Goal: Task Accomplishment & Management: Complete application form

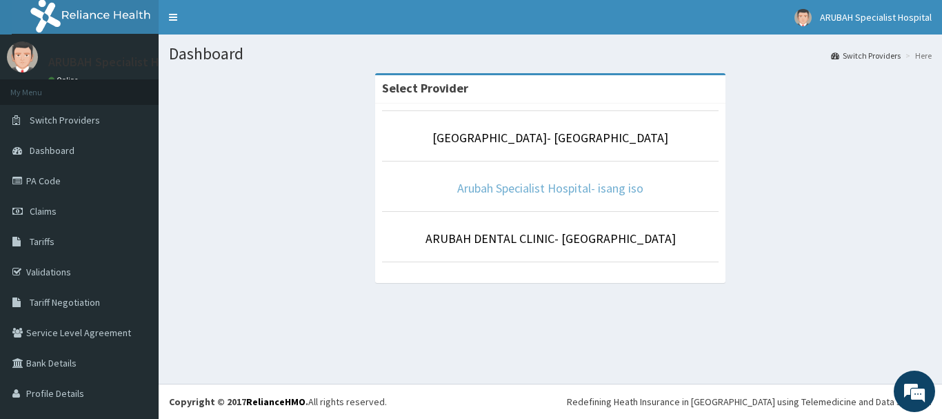
click at [568, 186] on link "Arubah Specialist Hospital- isang iso" at bounding box center [550, 188] width 186 height 16
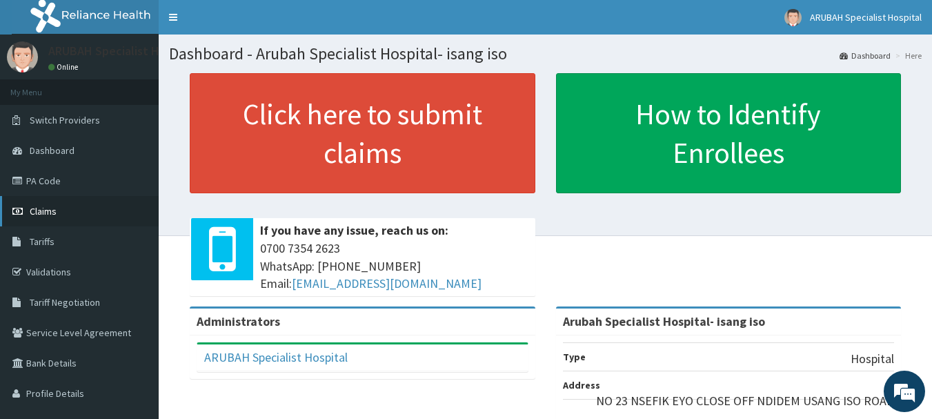
click at [34, 217] on span "Claims" at bounding box center [43, 211] width 27 height 12
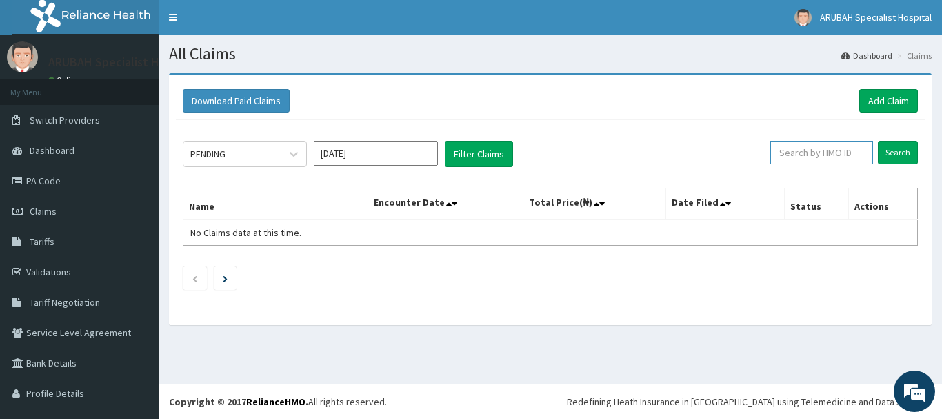
click at [810, 160] on input "text" at bounding box center [821, 152] width 103 height 23
paste input "WAN/10061/E"
type input "WAN/10061/E"
click at [895, 153] on input "Search" at bounding box center [898, 152] width 40 height 23
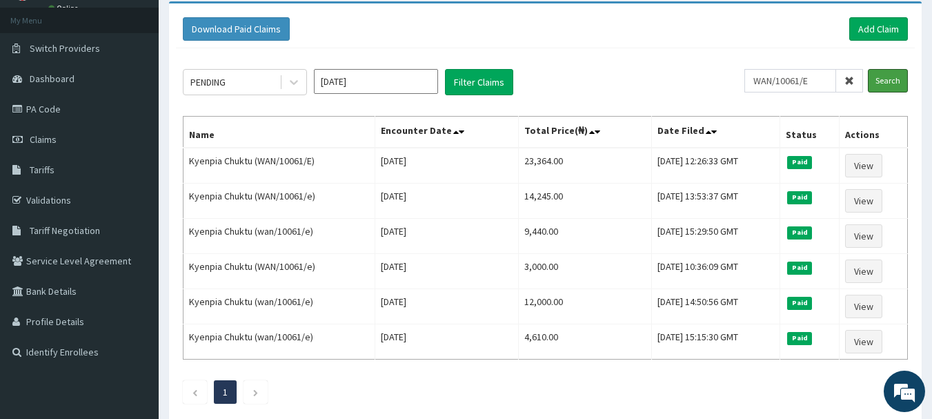
scroll to position [42, 0]
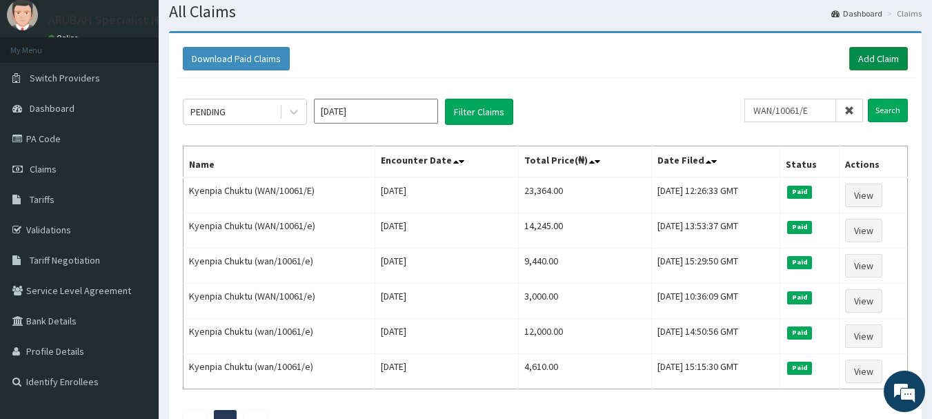
click at [872, 59] on link "Add Claim" at bounding box center [878, 58] width 59 height 23
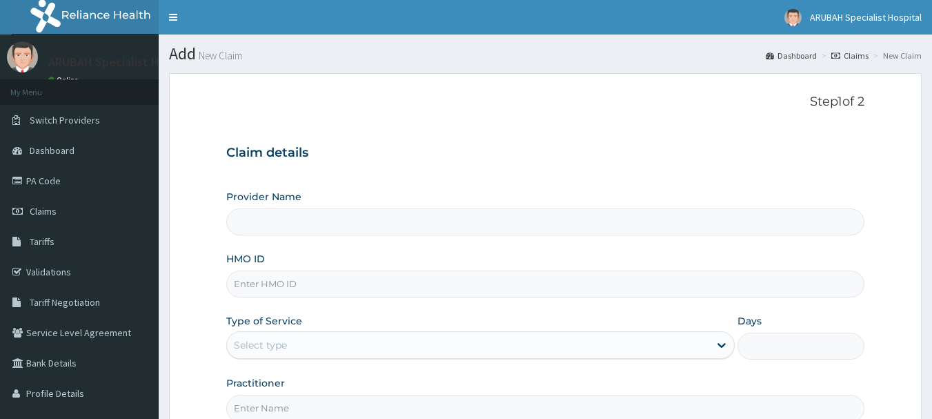
type input "Arubah Specialist Hospital- isang iso"
click at [65, 120] on span "Switch Providers" at bounding box center [65, 120] width 70 height 12
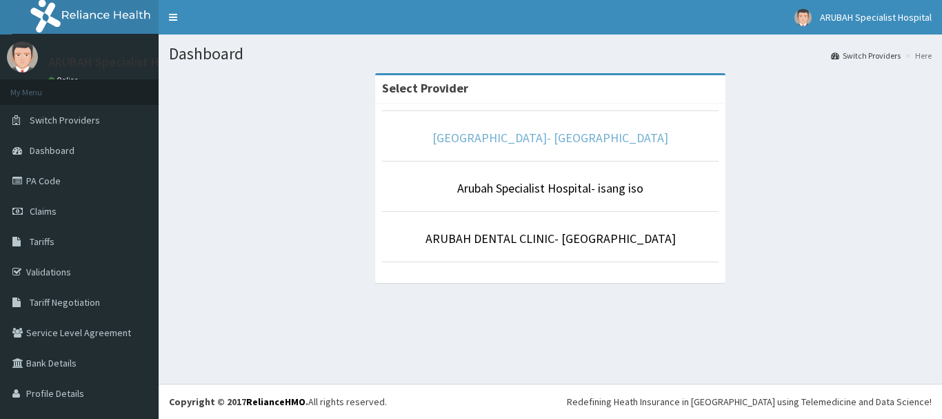
click at [553, 136] on link "Arubah Specialist Hospital- Unical Road" at bounding box center [550, 138] width 236 height 16
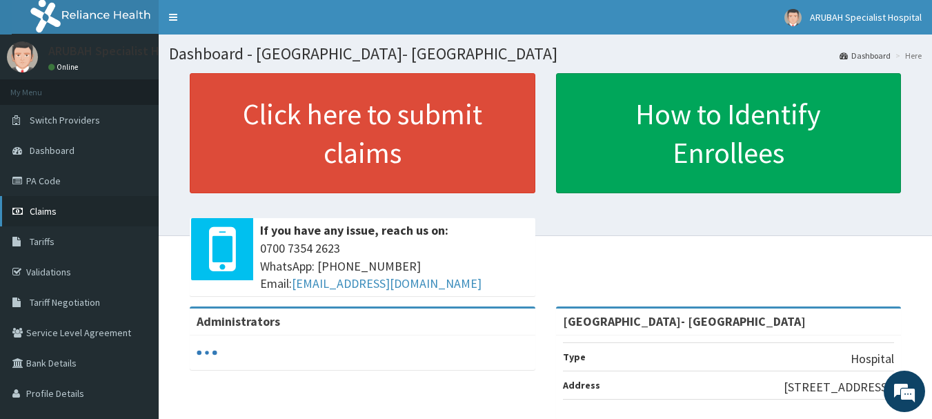
click at [50, 219] on link "Claims" at bounding box center [79, 211] width 159 height 30
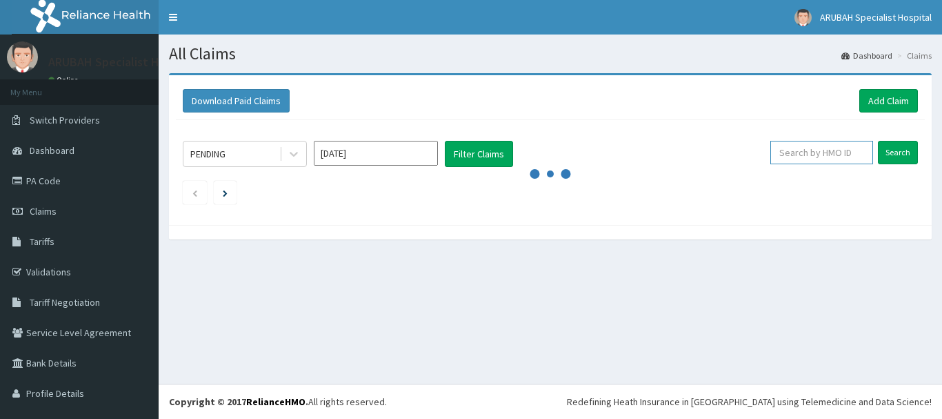
click at [798, 154] on input "text" at bounding box center [821, 152] width 103 height 23
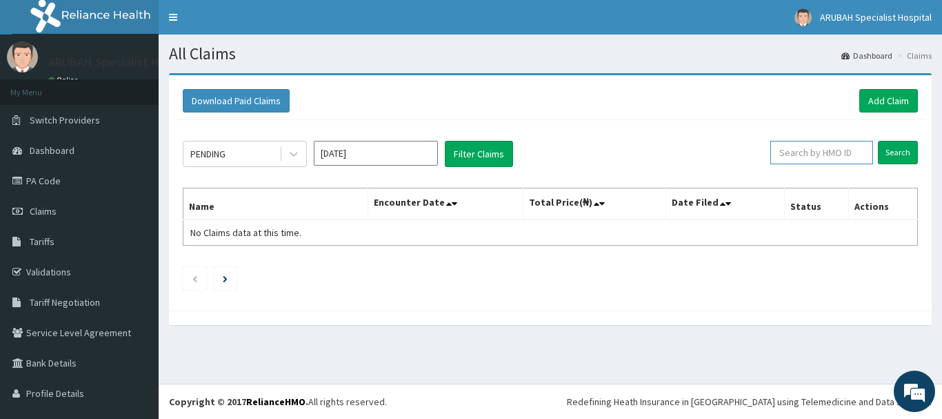
paste input "WAN/10061/E"
type input "WAN/10061/E"
click at [895, 154] on input "Search" at bounding box center [898, 152] width 40 height 23
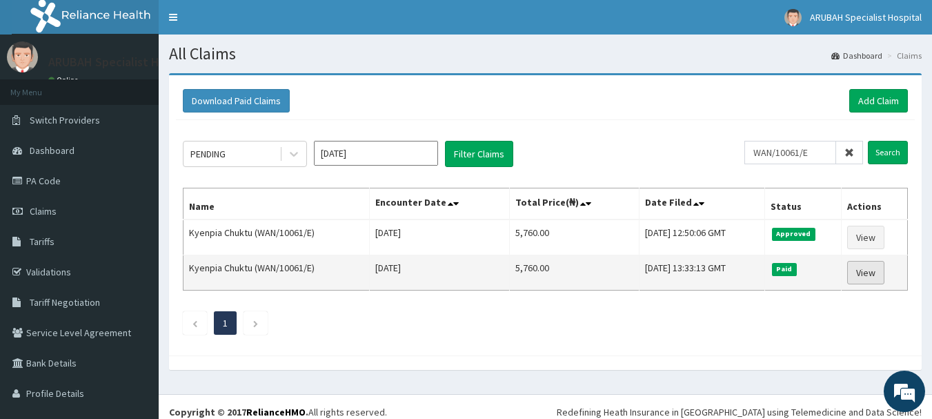
click at [865, 271] on link "View" at bounding box center [865, 272] width 37 height 23
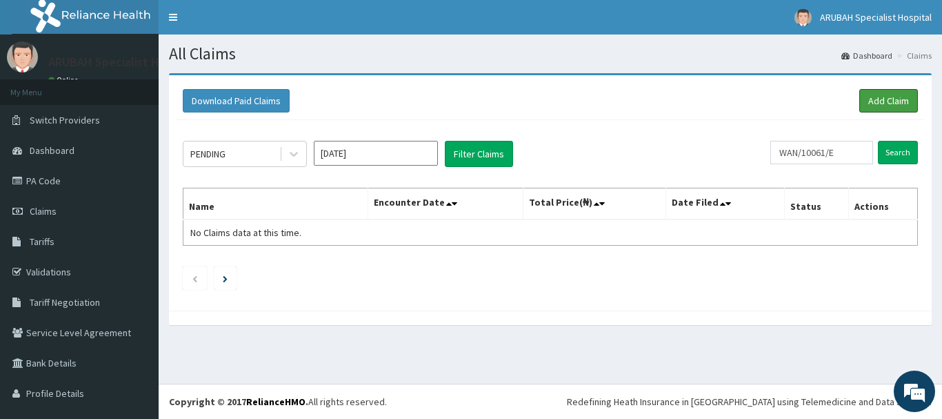
click at [862, 97] on link "Add Claim" at bounding box center [888, 100] width 59 height 23
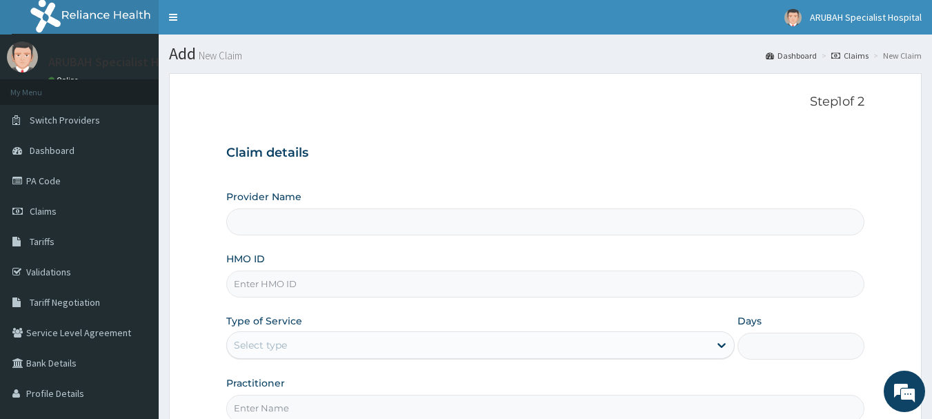
click at [268, 279] on input "HMO ID" at bounding box center [545, 283] width 639 height 27
paste input "WAN/10061/E"
type input "WAN/10061/E"
type input "[GEOGRAPHIC_DATA]- [GEOGRAPHIC_DATA]"
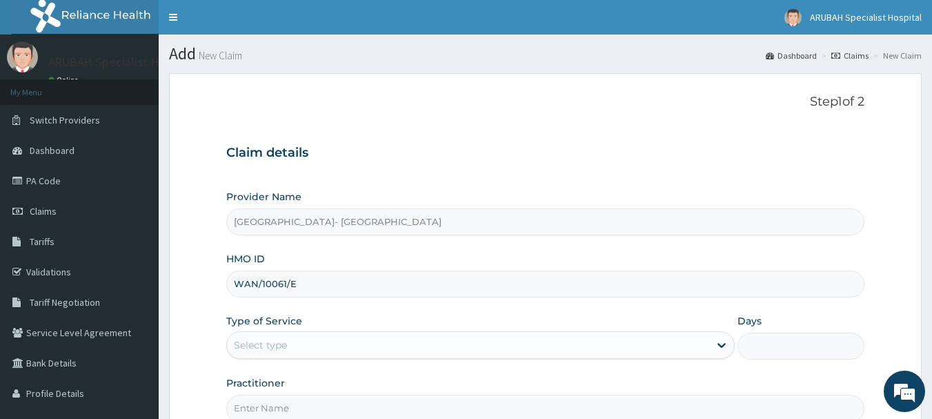
type input "WAN/10061/E"
click at [268, 338] on div "Select type" at bounding box center [260, 345] width 53 height 14
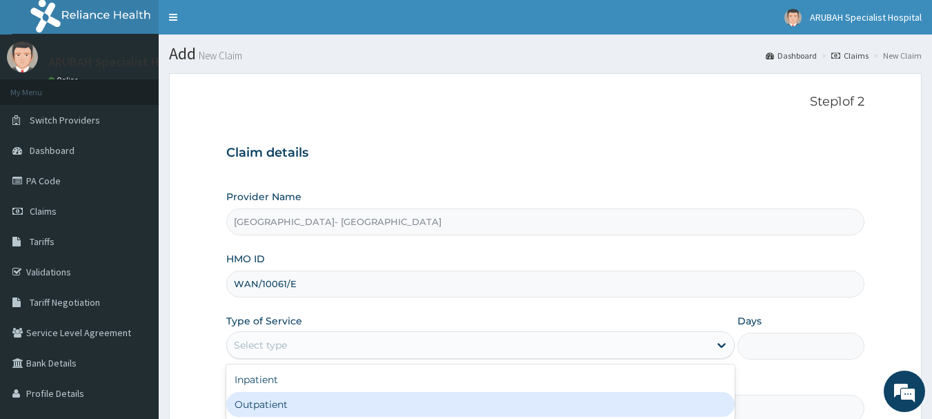
click at [263, 397] on div "Outpatient" at bounding box center [480, 404] width 508 height 25
type input "1"
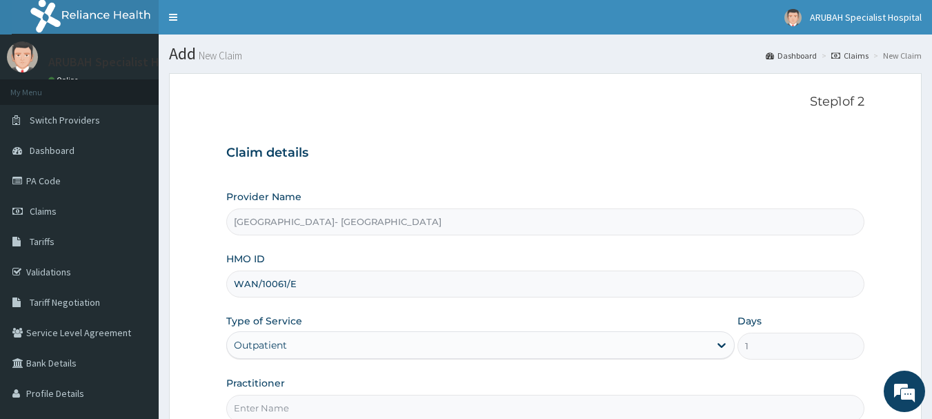
scroll to position [148, 0]
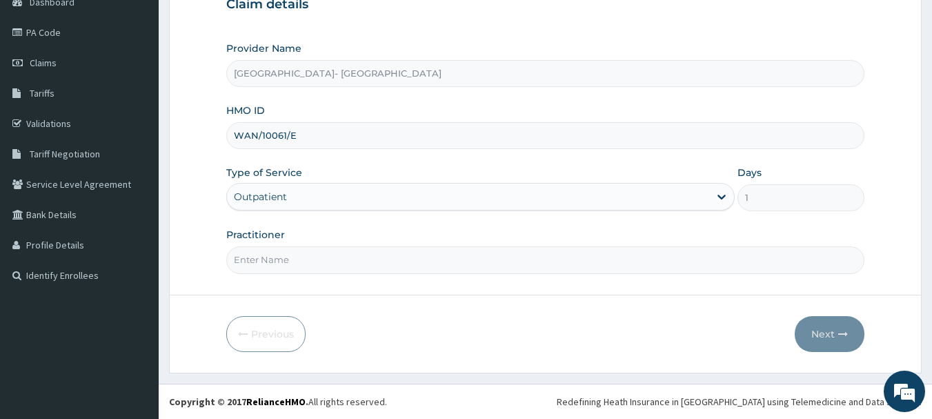
click at [276, 270] on input "Practitioner" at bounding box center [545, 259] width 639 height 27
type input "Dr. Cyprian Ntamu"
click at [839, 339] on button "Next" at bounding box center [829, 334] width 70 height 36
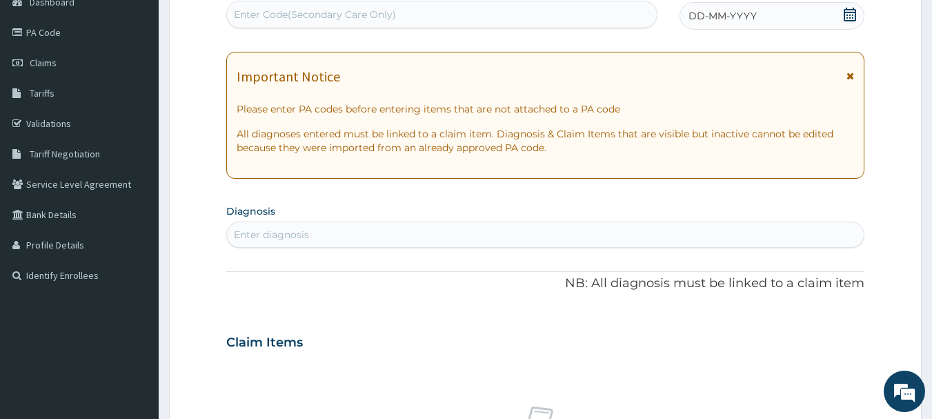
click at [852, 15] on icon at bounding box center [849, 15] width 12 height 14
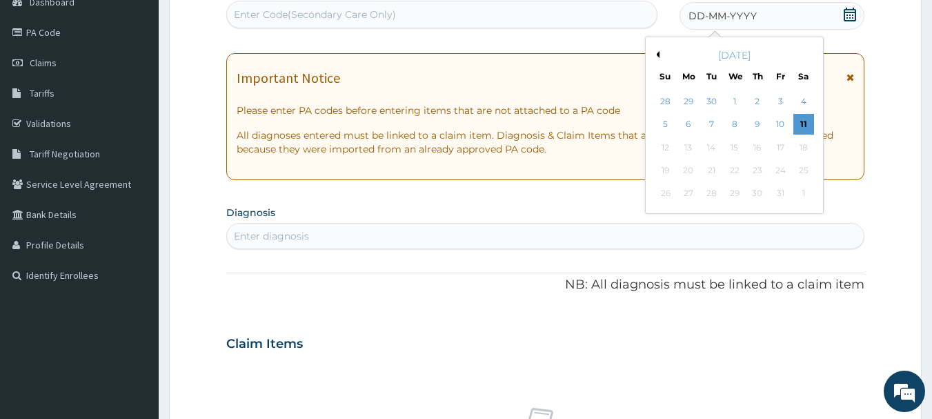
click at [657, 55] on button "Previous Month" at bounding box center [655, 54] width 7 height 7
click at [735, 115] on div "10" at bounding box center [734, 124] width 21 height 21
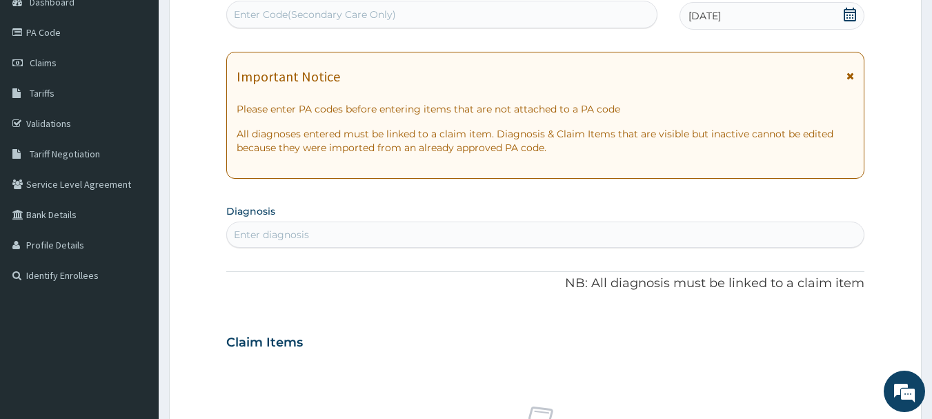
click at [534, 243] on div "Enter diagnosis" at bounding box center [545, 234] width 637 height 22
type input "m"
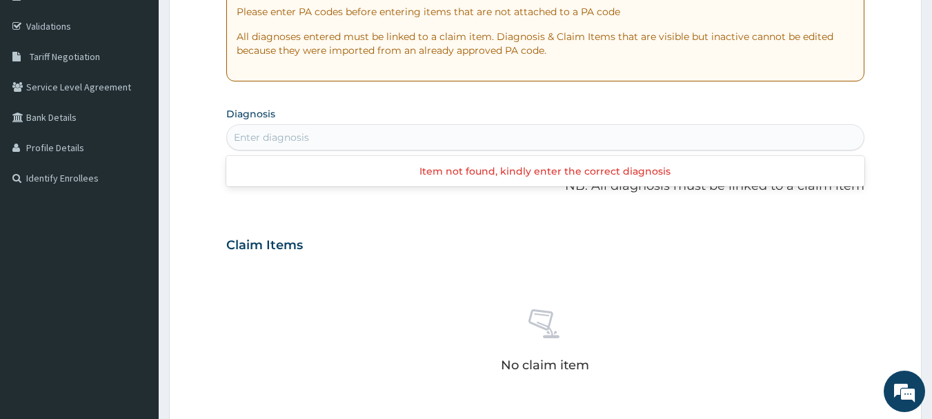
scroll to position [256, 0]
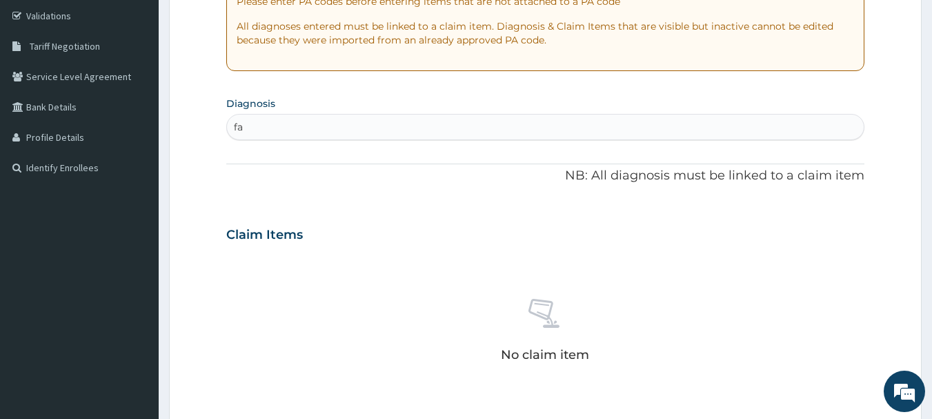
type input "f"
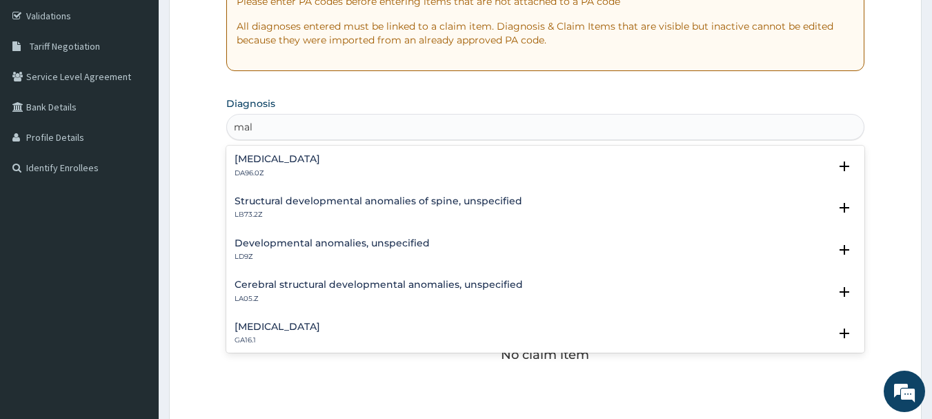
type input "mala"
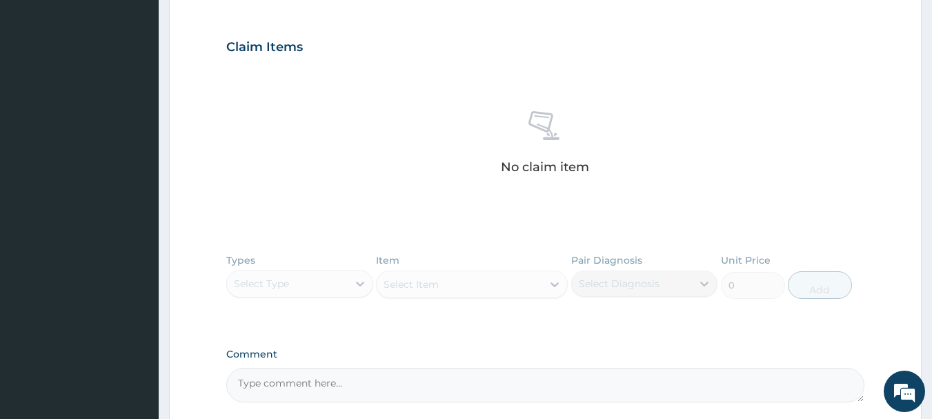
scroll to position [244, 0]
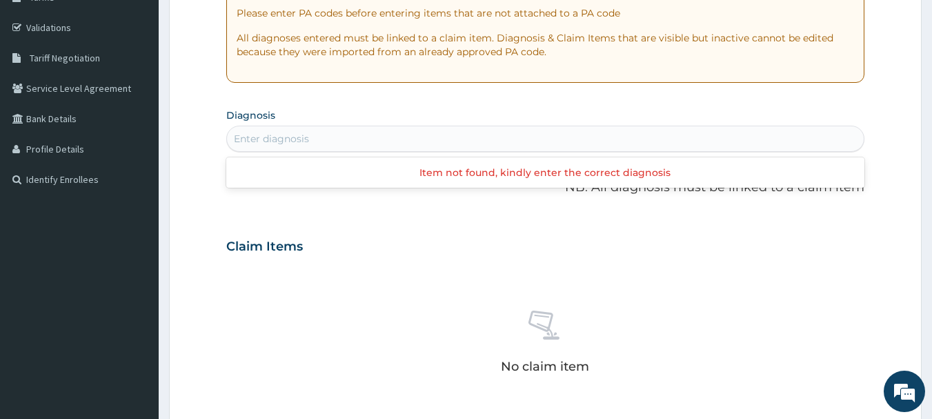
click at [309, 137] on div "Enter diagnosis" at bounding box center [545, 139] width 637 height 22
type input "ma"
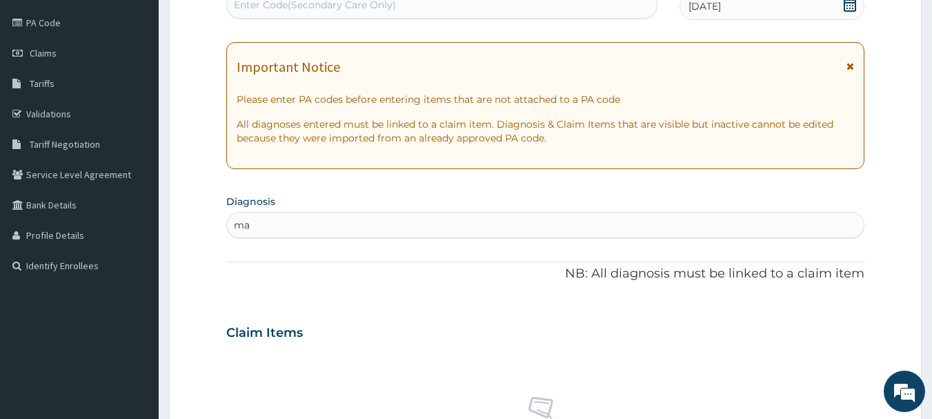
scroll to position [0, 0]
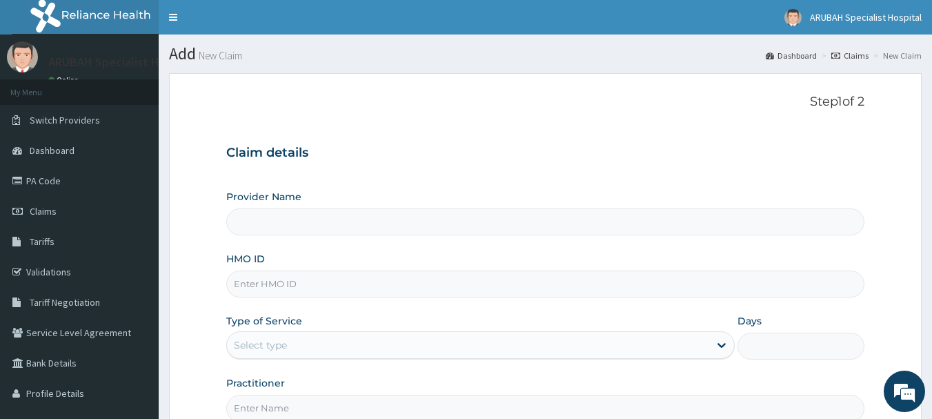
click at [243, 281] on input "HMO ID" at bounding box center [545, 283] width 639 height 27
type input "[GEOGRAPHIC_DATA]- [GEOGRAPHIC_DATA]"
paste input "WAN/10061/E"
type input "WAN/10061/E"
click at [283, 360] on div "Provider Name Arubah Specialist Hospital- [GEOGRAPHIC_DATA] HMO ID WAN/10061/E …" at bounding box center [545, 306] width 639 height 232
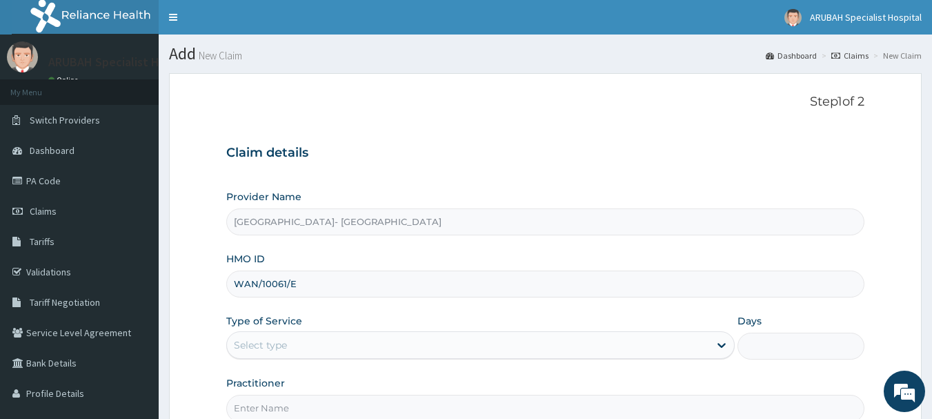
click at [275, 345] on div "Select type" at bounding box center [260, 345] width 53 height 14
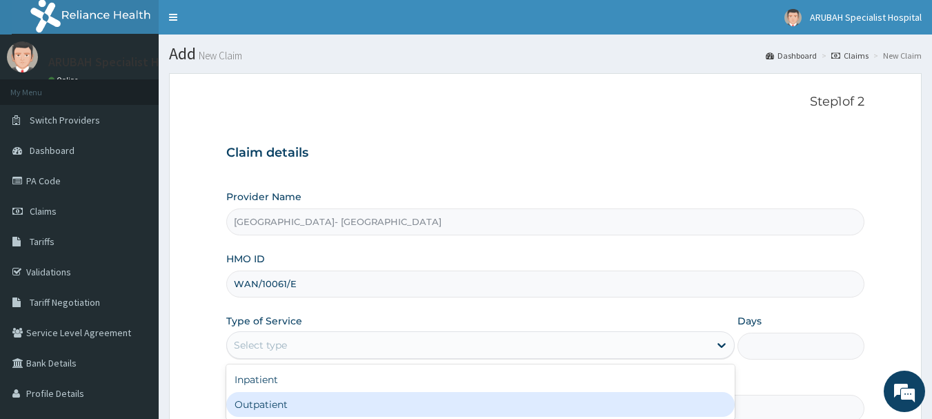
click at [265, 395] on div "Outpatient" at bounding box center [480, 404] width 508 height 25
type input "1"
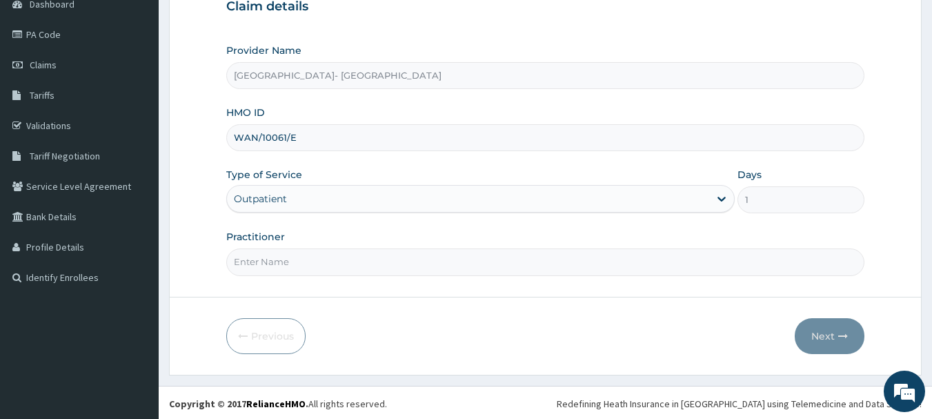
scroll to position [148, 0]
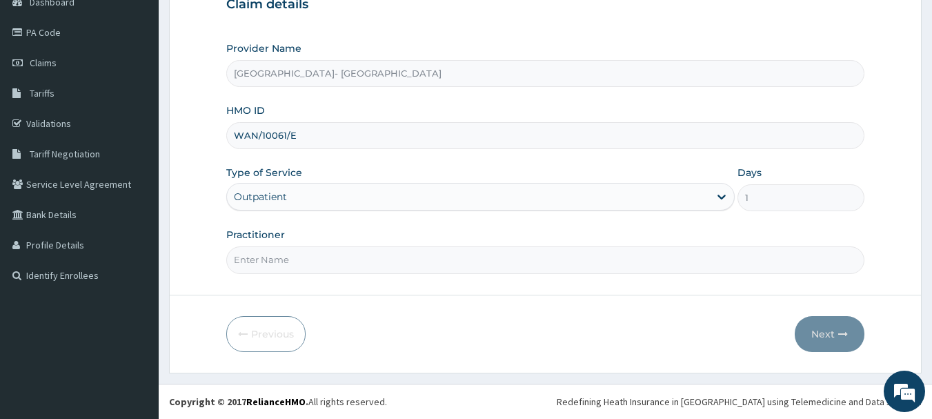
click at [254, 264] on input "Practitioner" at bounding box center [545, 259] width 639 height 27
type input "Dr. Cyprian Ntamu"
click at [839, 339] on button "Next" at bounding box center [829, 334] width 70 height 36
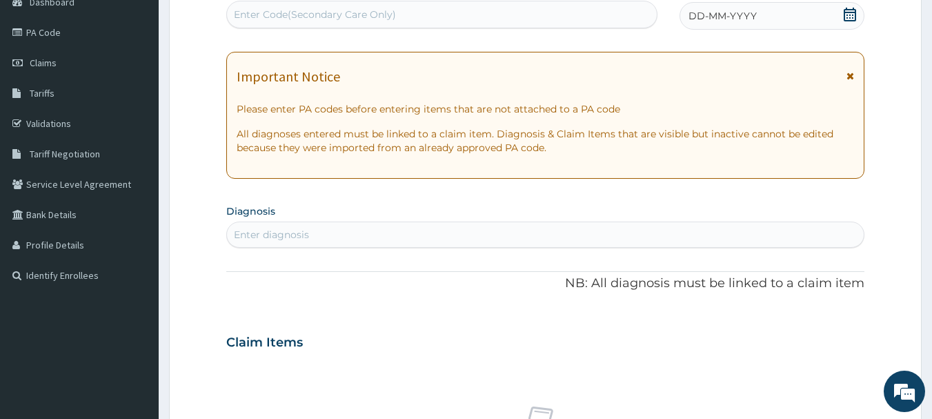
click at [847, 17] on icon at bounding box center [849, 15] width 12 height 14
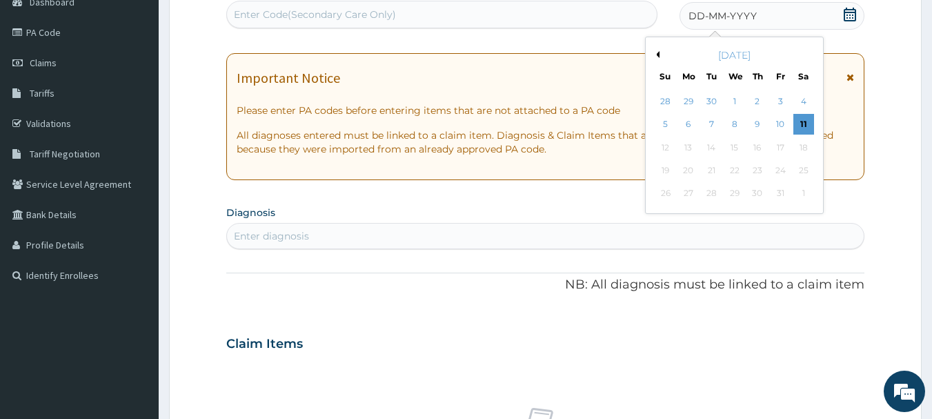
click at [658, 57] on button "Previous Month" at bounding box center [655, 54] width 7 height 7
click at [737, 123] on div "10" at bounding box center [734, 124] width 21 height 21
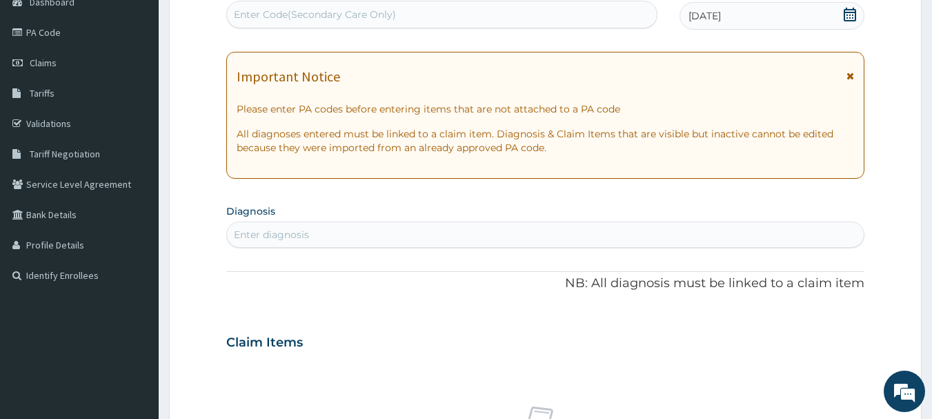
click at [414, 235] on div "Enter diagnosis" at bounding box center [545, 234] width 637 height 22
type input "m"
type input "t"
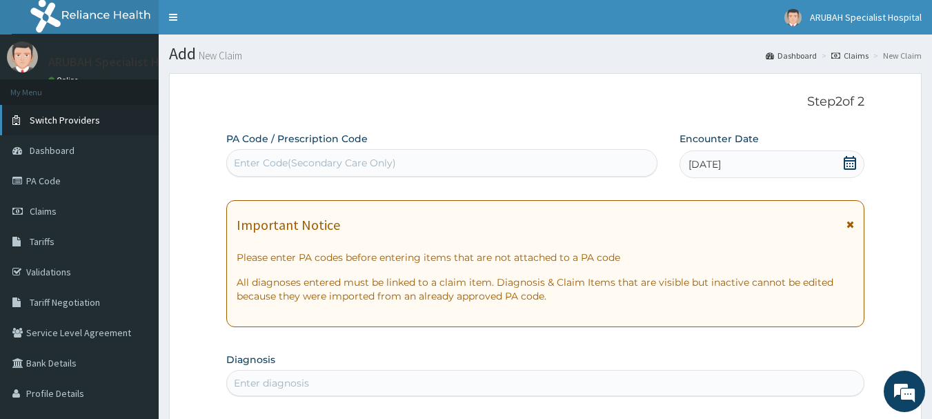
click at [75, 131] on link "Switch Providers" at bounding box center [79, 120] width 159 height 30
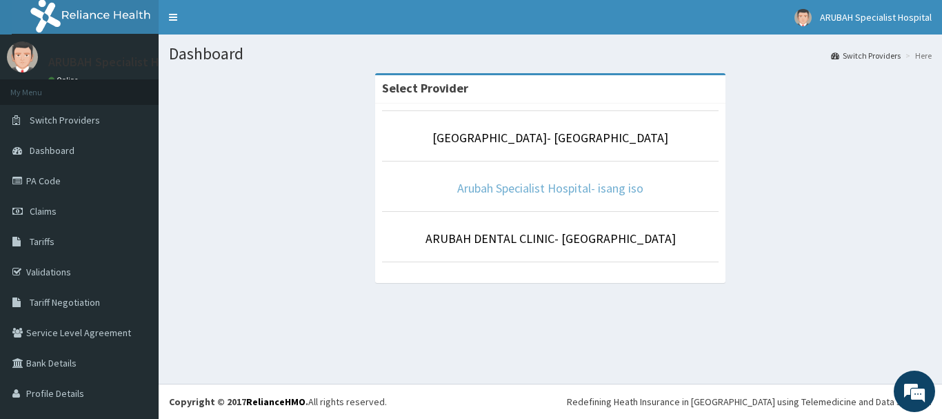
click at [505, 189] on link "Arubah Specialist Hospital- isang iso" at bounding box center [550, 188] width 186 height 16
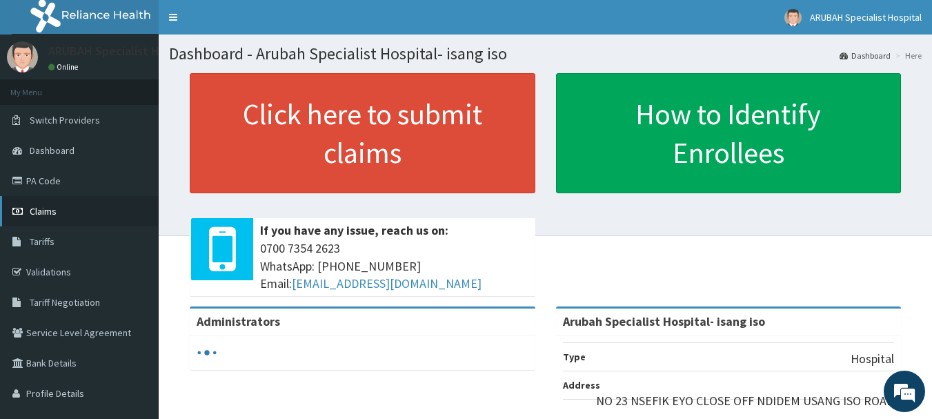
click at [26, 204] on link "Claims" at bounding box center [79, 211] width 159 height 30
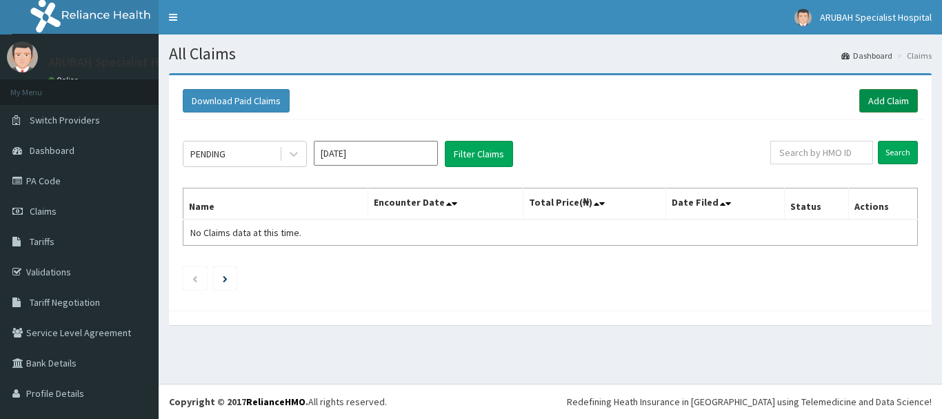
click at [892, 99] on link "Add Claim" at bounding box center [888, 100] width 59 height 23
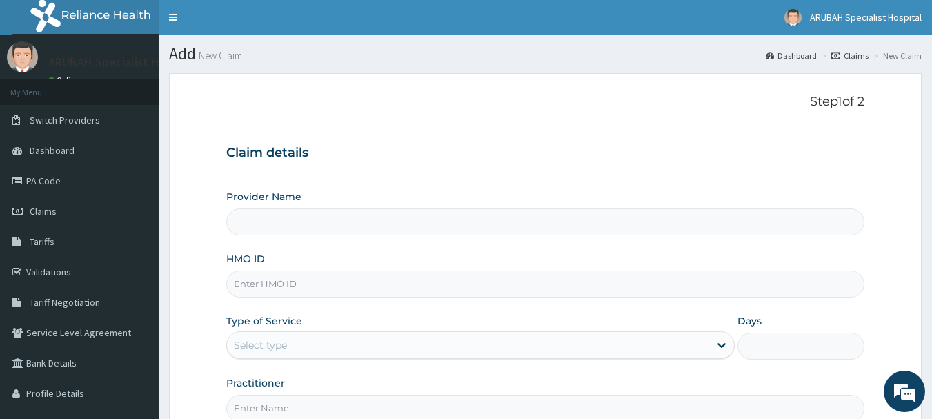
click at [279, 285] on input "HMO ID" at bounding box center [545, 283] width 639 height 27
paste input "WAN/10061/E"
type input "WAN/10061/E"
type input "Arubah Specialist Hospital- isang iso"
type input "WAN/10061/E"
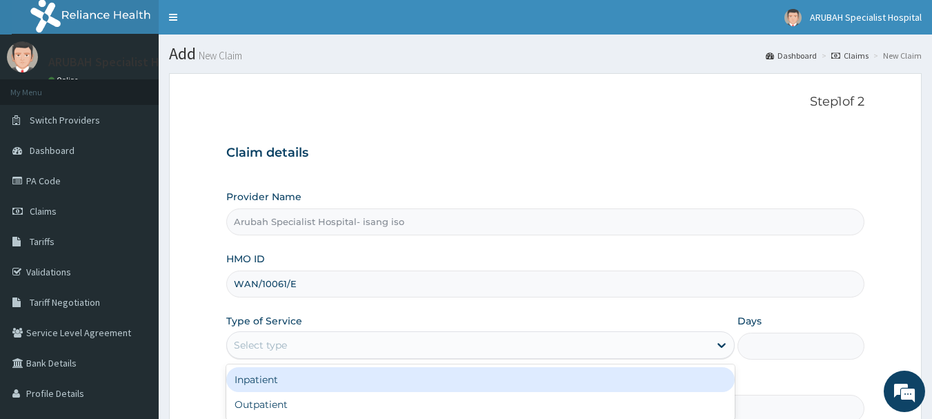
click at [276, 334] on div "Select type" at bounding box center [468, 345] width 482 height 22
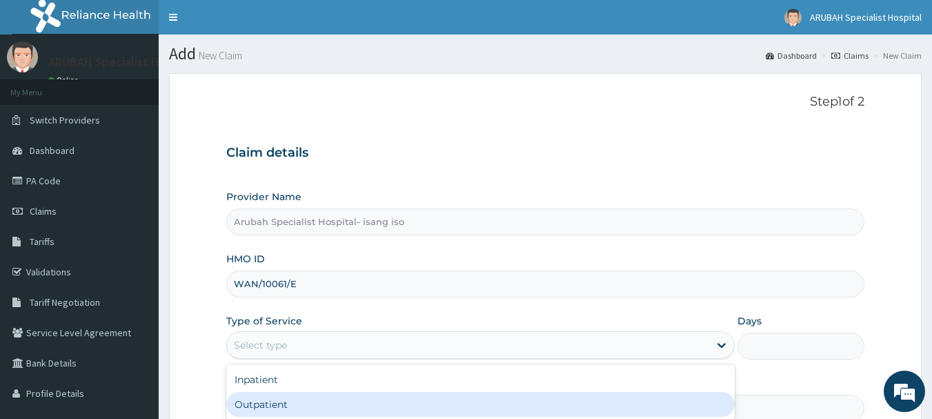
click at [265, 399] on div "Outpatient" at bounding box center [480, 404] width 508 height 25
type input "1"
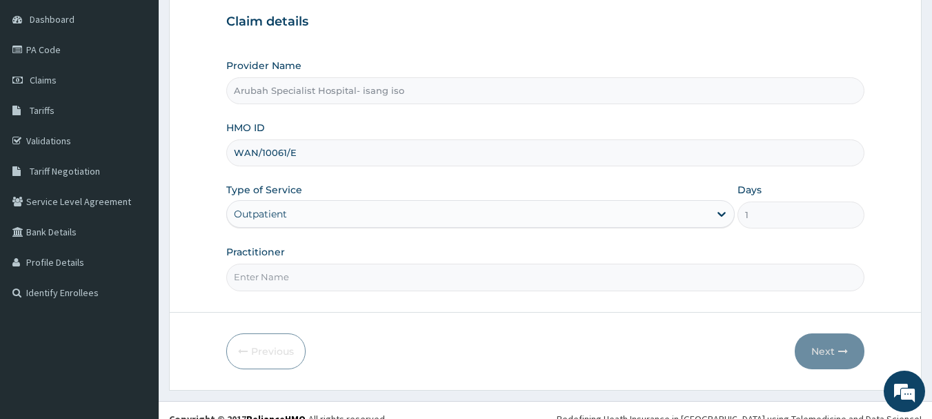
scroll to position [148, 0]
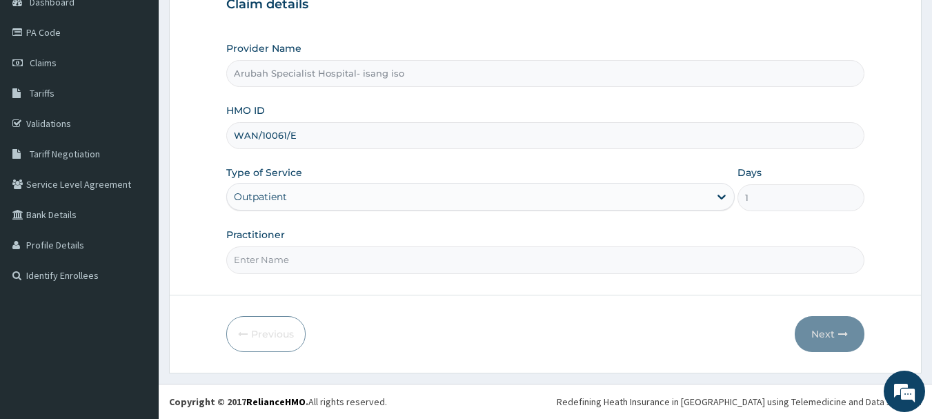
click at [288, 256] on input "Practitioner" at bounding box center [545, 259] width 639 height 27
type input "[PERSON_NAME] Ntamu"
click at [816, 324] on button "Next" at bounding box center [829, 334] width 70 height 36
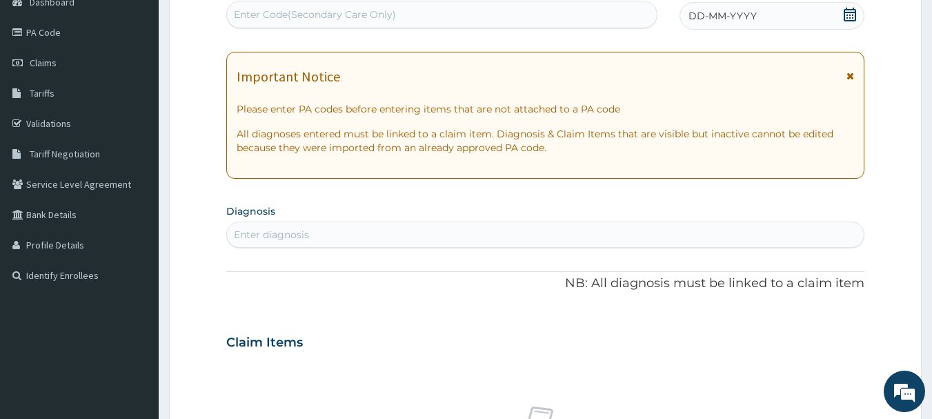
click at [843, 15] on icon at bounding box center [850, 15] width 14 height 14
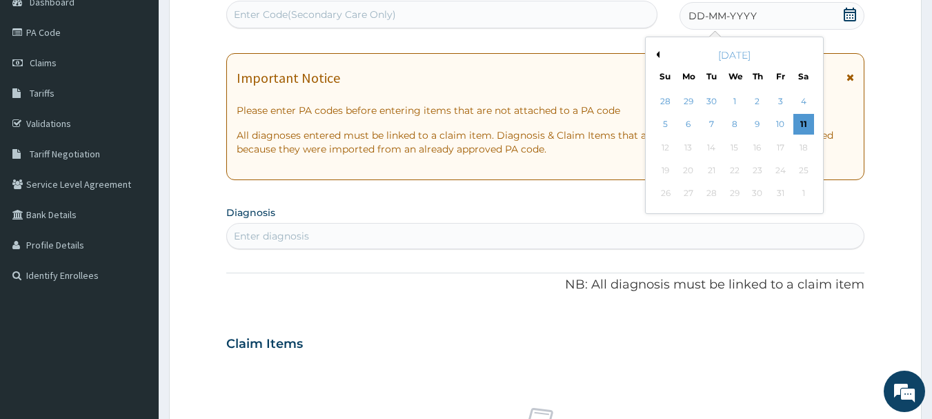
click at [657, 55] on button "Previous Month" at bounding box center [655, 54] width 7 height 7
click at [734, 121] on div "10" at bounding box center [734, 124] width 21 height 21
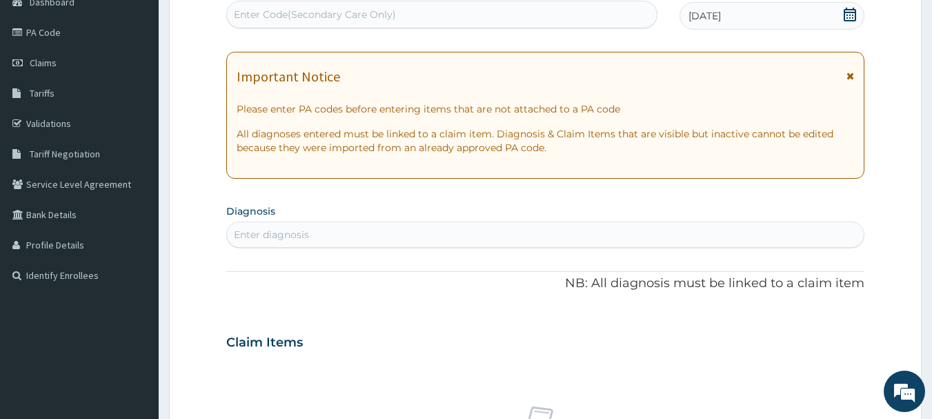
click at [254, 232] on div "Enter diagnosis" at bounding box center [271, 235] width 75 height 14
type input "m"
click at [857, 9] on div "10-09-2025" at bounding box center [771, 16] width 185 height 28
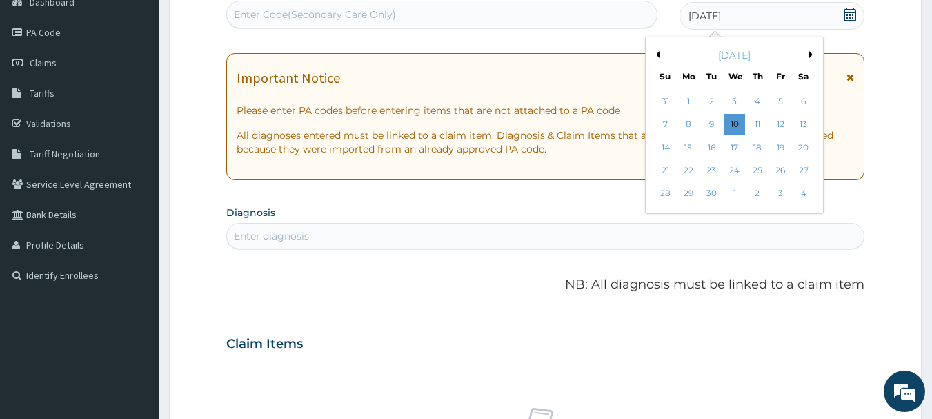
click at [812, 56] on button "Next Month" at bounding box center [812, 54] width 7 height 7
click at [780, 121] on div "10" at bounding box center [780, 124] width 21 height 21
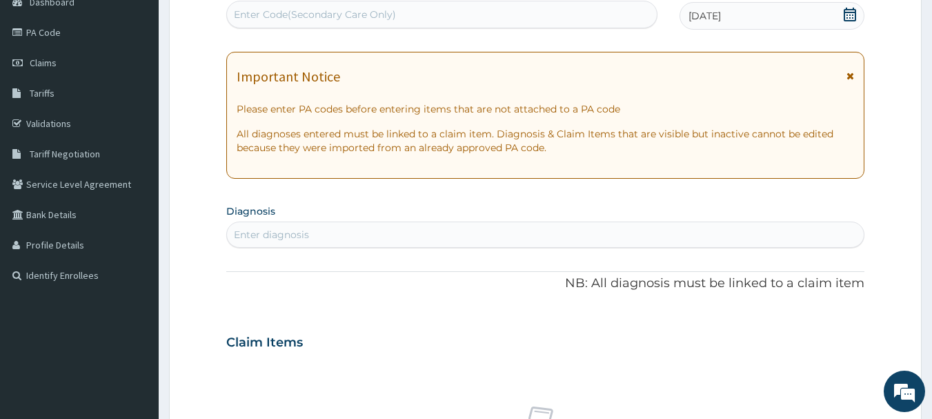
click at [451, 230] on div "Enter diagnosis" at bounding box center [545, 234] width 637 height 22
type input "mala"
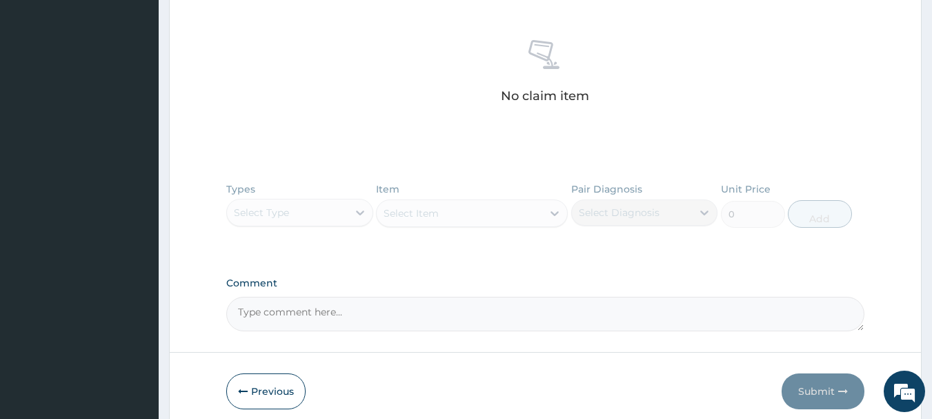
scroll to position [148, 0]
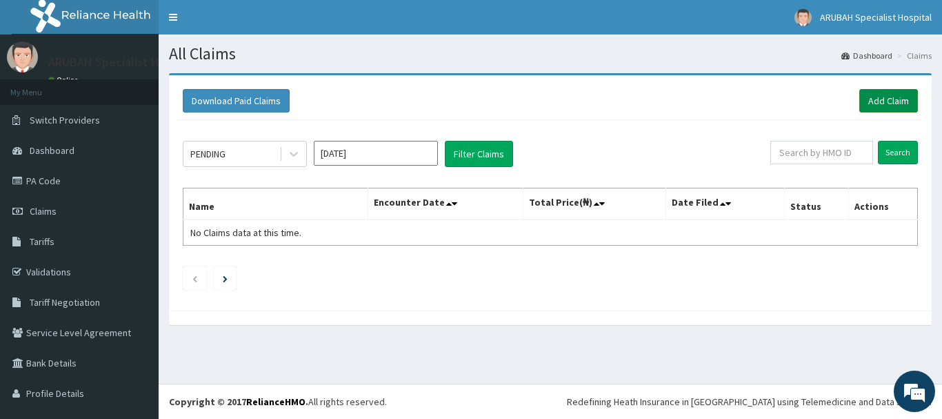
click at [868, 90] on link "Add Claim" at bounding box center [888, 100] width 59 height 23
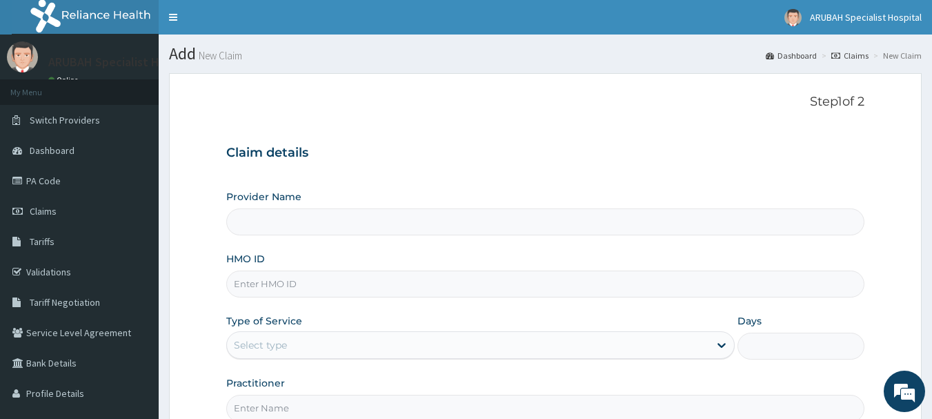
click at [272, 288] on input "HMO ID" at bounding box center [545, 283] width 639 height 27
paste input "WAN/10061/E"
type input "WAN/10061/E"
type input "Arubah Specialist Hospital- isang iso"
type input "WAN/10061/E"
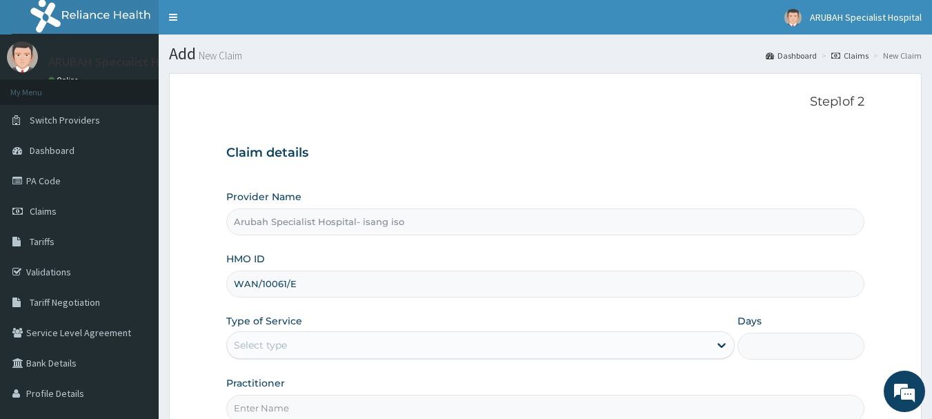
click at [276, 351] on div "Select type" at bounding box center [260, 345] width 53 height 14
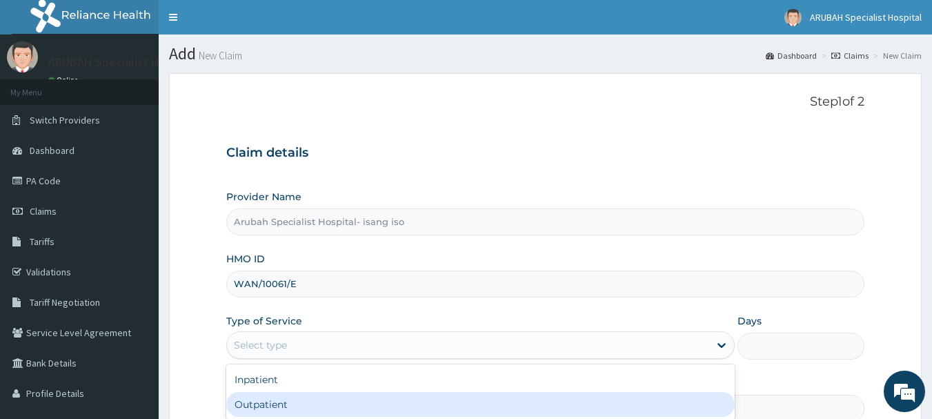
click at [265, 394] on div "Outpatient" at bounding box center [480, 404] width 508 height 25
type input "1"
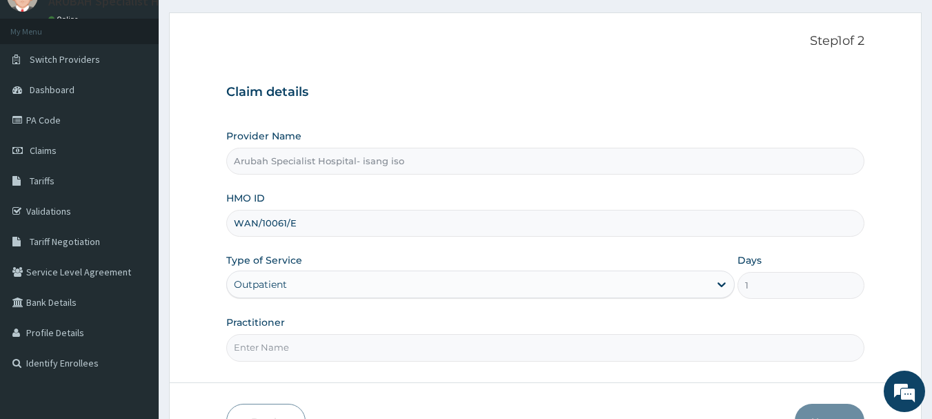
scroll to position [148, 0]
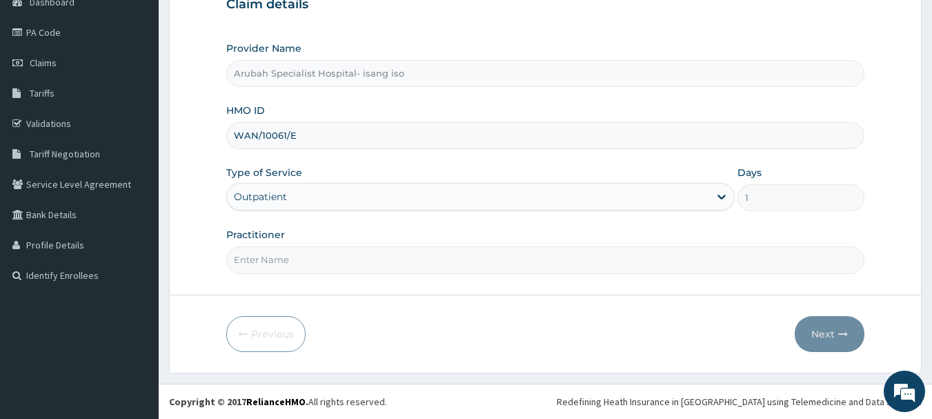
click at [253, 262] on input "Practitioner" at bounding box center [545, 259] width 639 height 27
type input "Dr. Cyprian Ntamu"
click at [818, 333] on button "Next" at bounding box center [829, 334] width 70 height 36
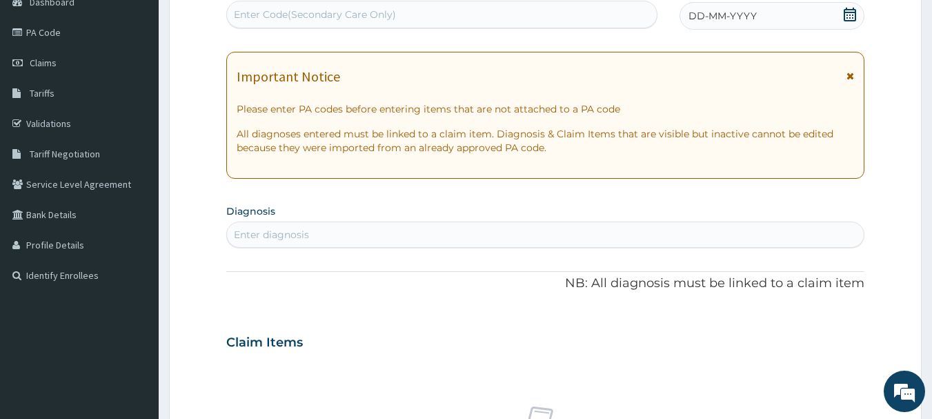
click at [849, 11] on icon at bounding box center [850, 15] width 14 height 14
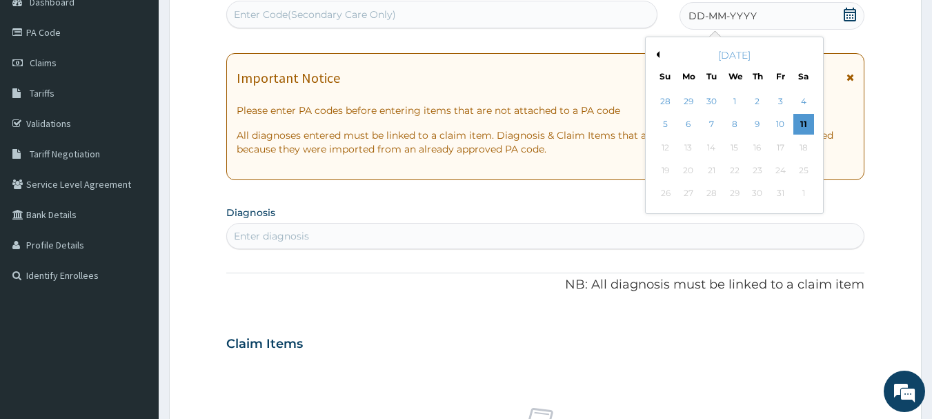
click at [659, 57] on button "Previous Month" at bounding box center [655, 54] width 7 height 7
click at [728, 123] on div "10" at bounding box center [734, 124] width 21 height 21
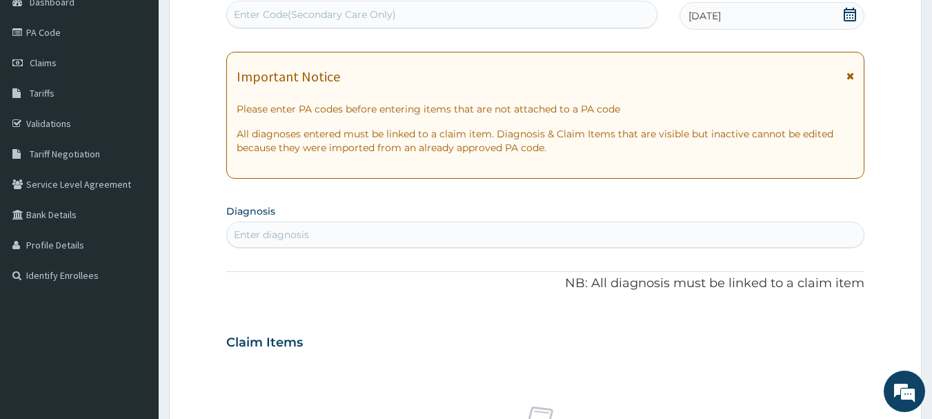
click at [501, 235] on div "Enter diagnosis" at bounding box center [545, 234] width 637 height 22
type input "m"
type input "f"
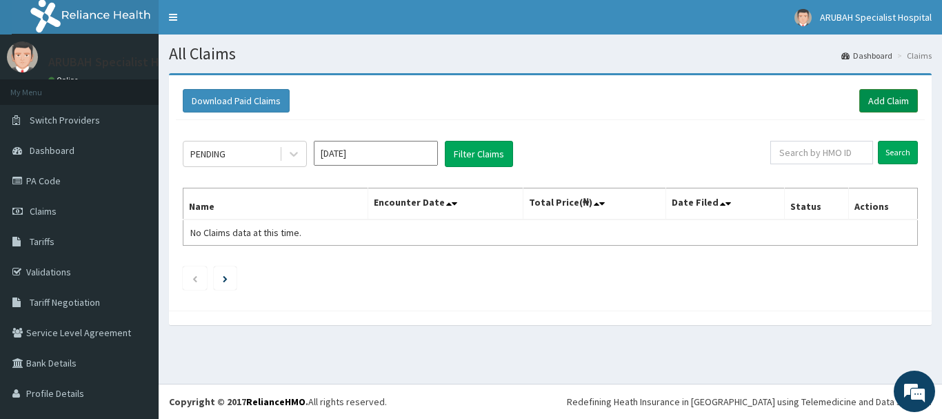
click at [889, 103] on link "Add Claim" at bounding box center [888, 100] width 59 height 23
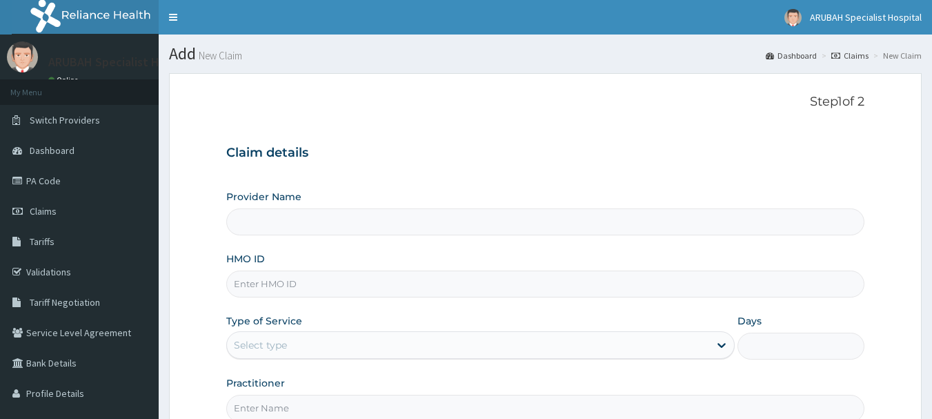
click at [255, 293] on input "HMO ID" at bounding box center [545, 283] width 639 height 27
type input "Arubah Specialist Hospital- isang iso"
click at [314, 274] on input "HMO ID" at bounding box center [545, 283] width 639 height 27
paste input "WAN/10061/E"
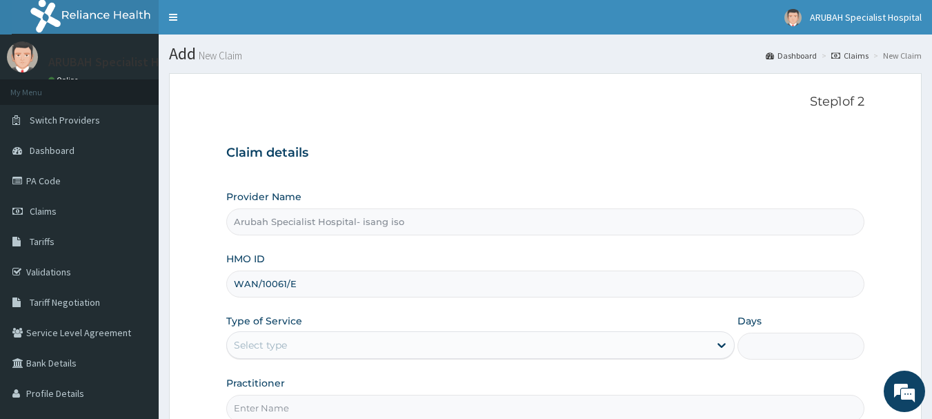
type input "WAN/10061/E"
click at [287, 341] on div "Select type" at bounding box center [260, 345] width 53 height 14
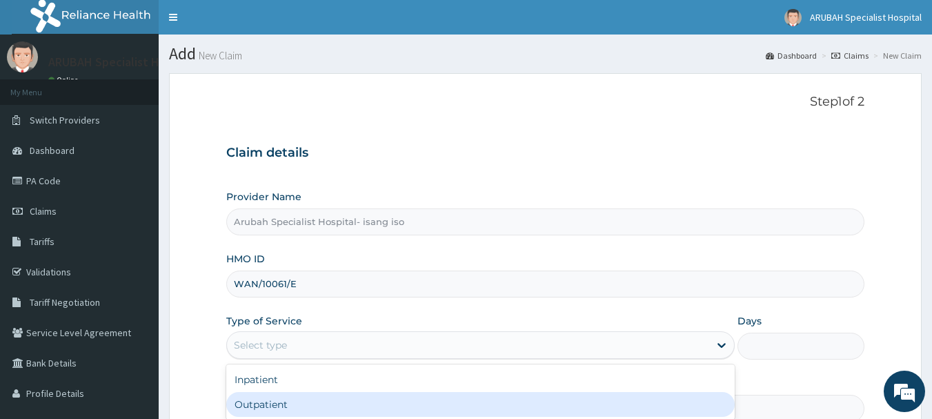
click at [279, 396] on div "Outpatient" at bounding box center [480, 404] width 508 height 25
type input "1"
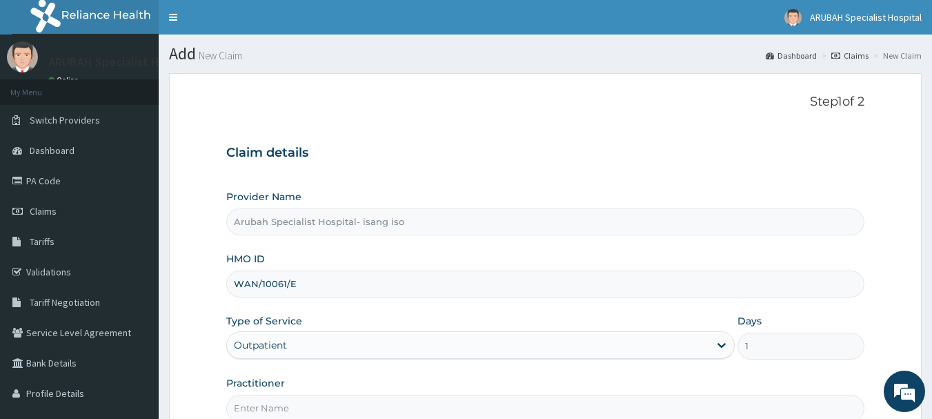
scroll to position [148, 0]
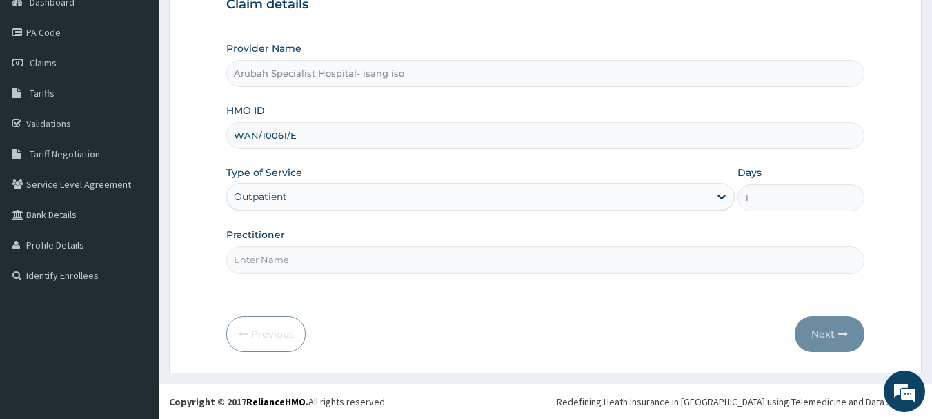
click at [284, 263] on input "Practitioner" at bounding box center [545, 259] width 639 height 27
type input "[PERSON_NAME] Ntamu"
click at [816, 319] on button "Next" at bounding box center [829, 334] width 70 height 36
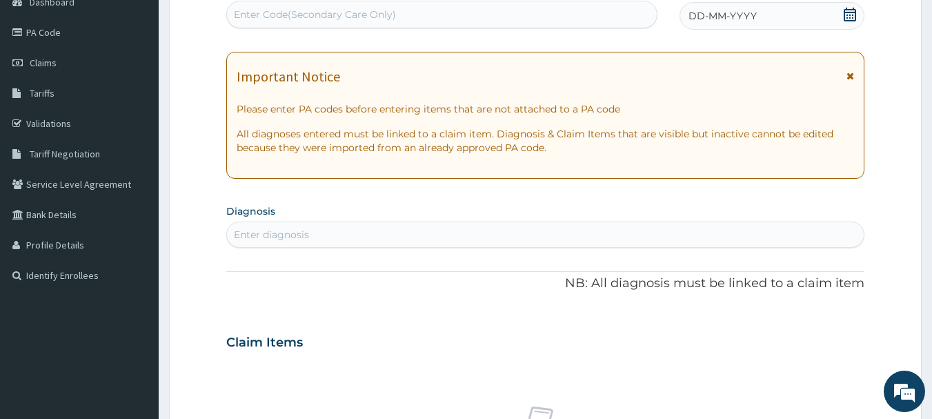
click at [850, 14] on icon at bounding box center [849, 15] width 12 height 14
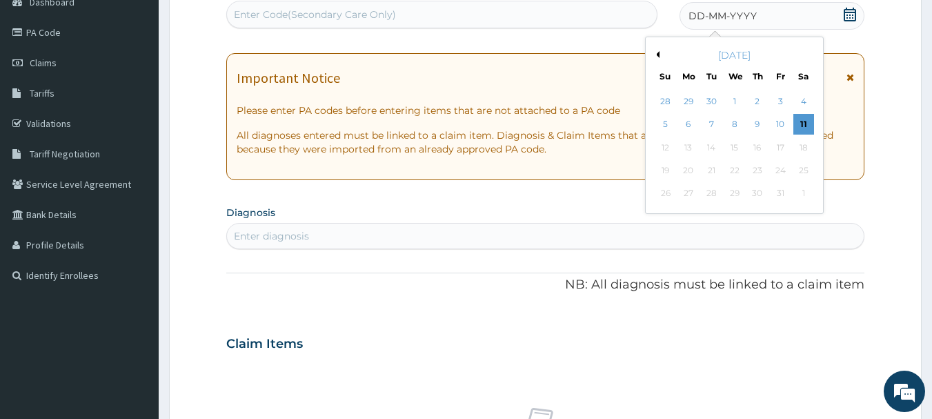
click at [656, 54] on button "Previous Month" at bounding box center [655, 54] width 7 height 7
click at [737, 117] on div "10" at bounding box center [734, 124] width 21 height 21
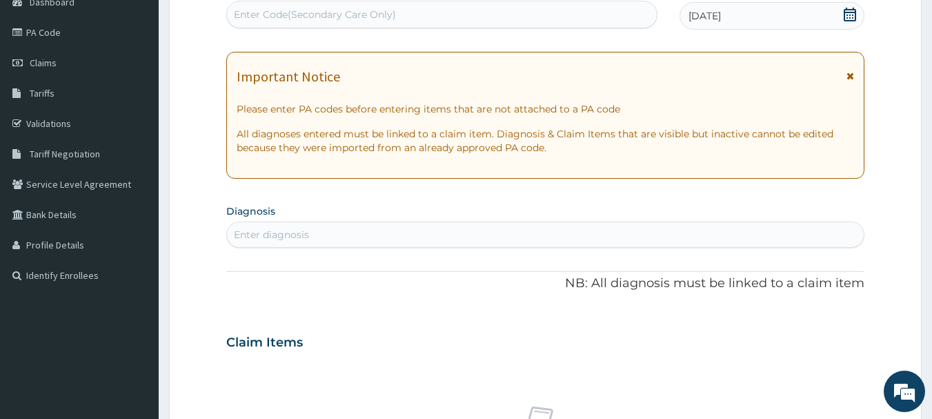
click at [383, 240] on div "Enter diagnosis" at bounding box center [545, 234] width 637 height 22
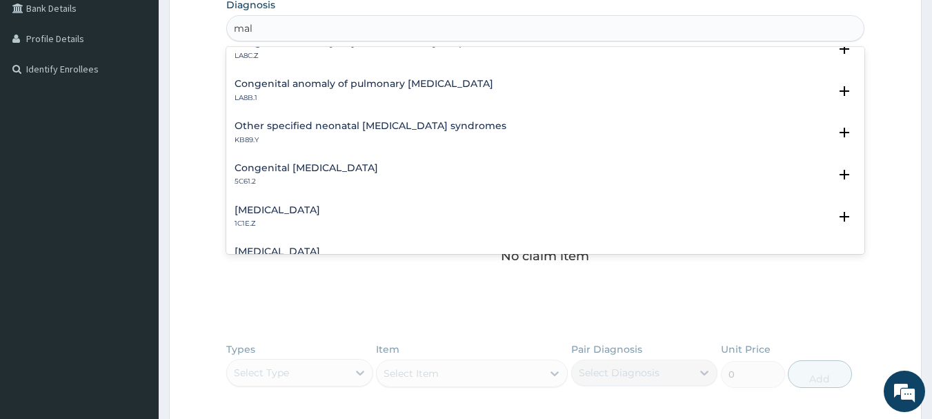
scroll to position [1207, 0]
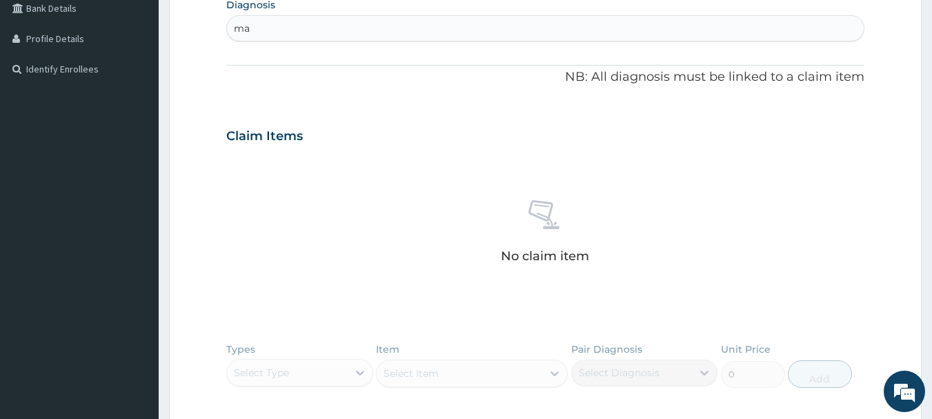
type input "m"
type input "a"
type input "m"
type input "d"
type input "m"
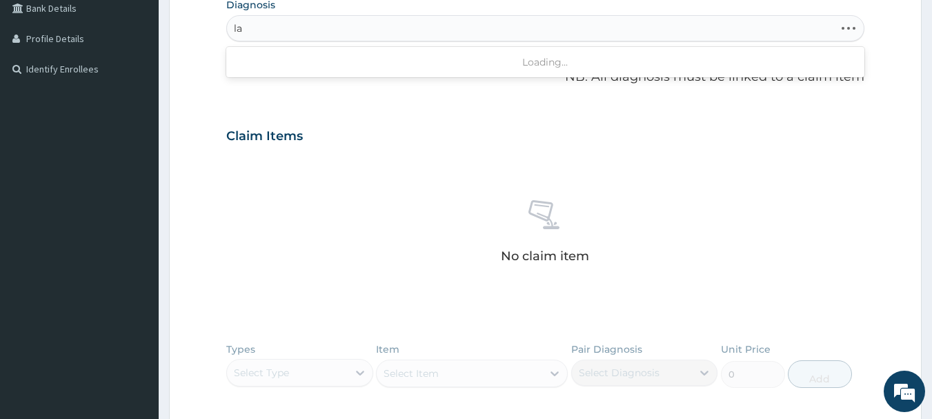
type input "l"
type input "f"
type input "m"
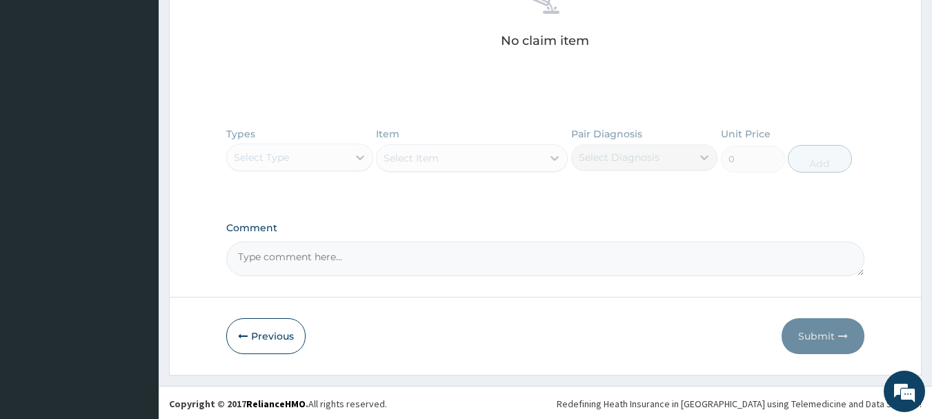
scroll to position [572, 0]
type input "fal"
click at [277, 329] on button "Previous" at bounding box center [265, 334] width 79 height 36
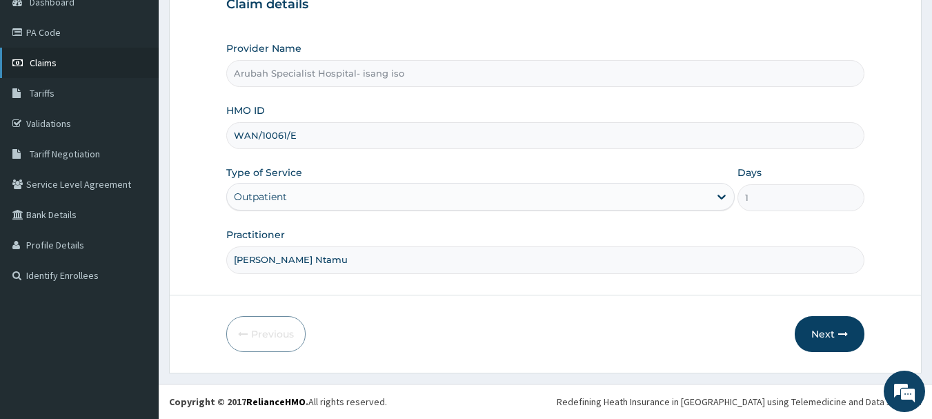
click at [46, 66] on span "Claims" at bounding box center [43, 63] width 27 height 12
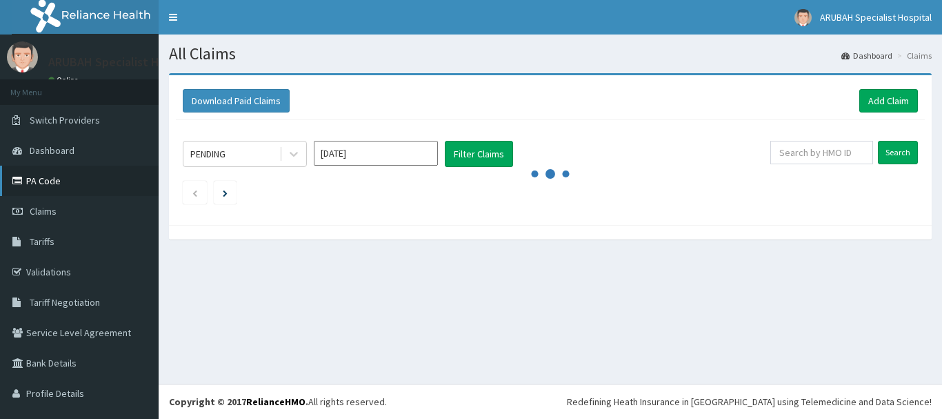
click at [59, 174] on link "PA Code" at bounding box center [79, 180] width 159 height 30
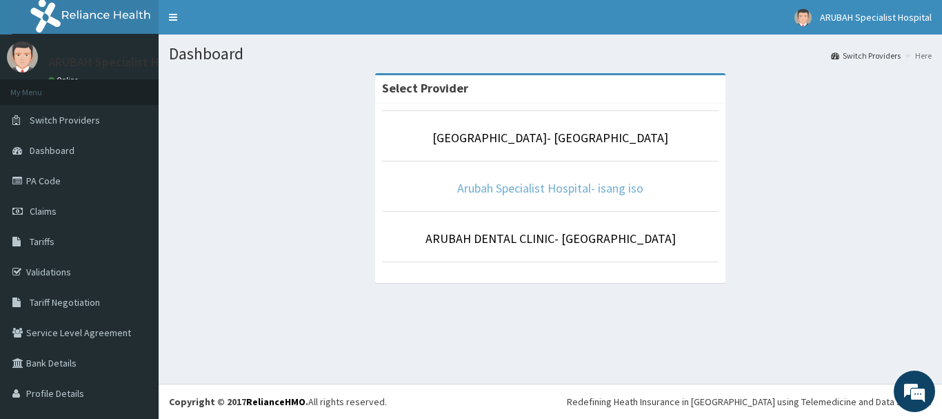
click at [546, 190] on link "Arubah Specialist Hospital- isang iso" at bounding box center [550, 188] width 186 height 16
click at [556, 186] on link "Arubah Specialist Hospital- isang iso" at bounding box center [550, 188] width 186 height 16
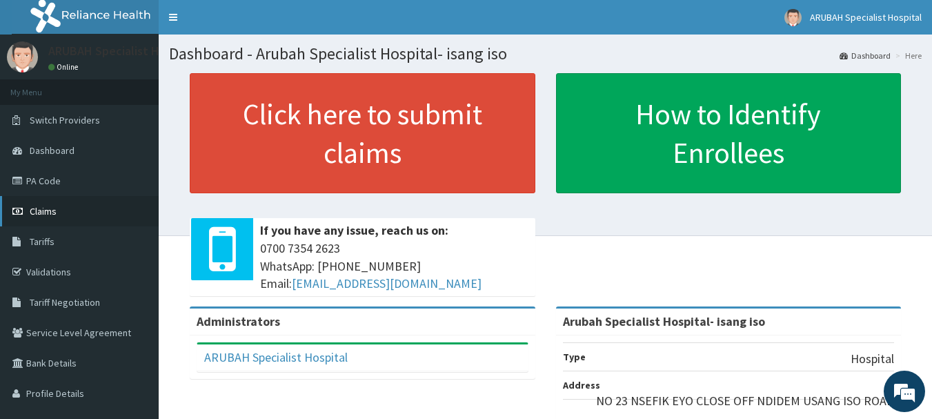
click at [69, 225] on link "Claims" at bounding box center [79, 211] width 159 height 30
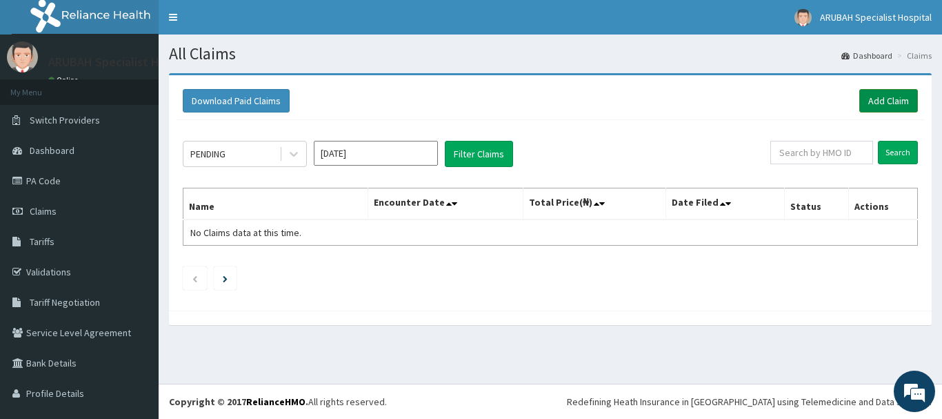
click at [885, 102] on link "Add Claim" at bounding box center [888, 100] width 59 height 23
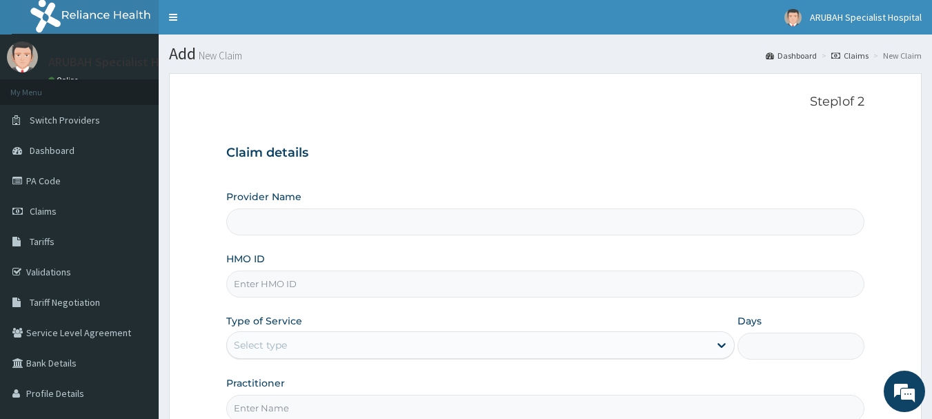
click at [322, 284] on input "HMO ID" at bounding box center [545, 283] width 639 height 27
paste input "WAN/10061/E"
type input "WAN/10061/E"
type input "Arubah Specialist Hospital- isang iso"
click at [322, 284] on input "WAN/10061/E" at bounding box center [545, 283] width 639 height 27
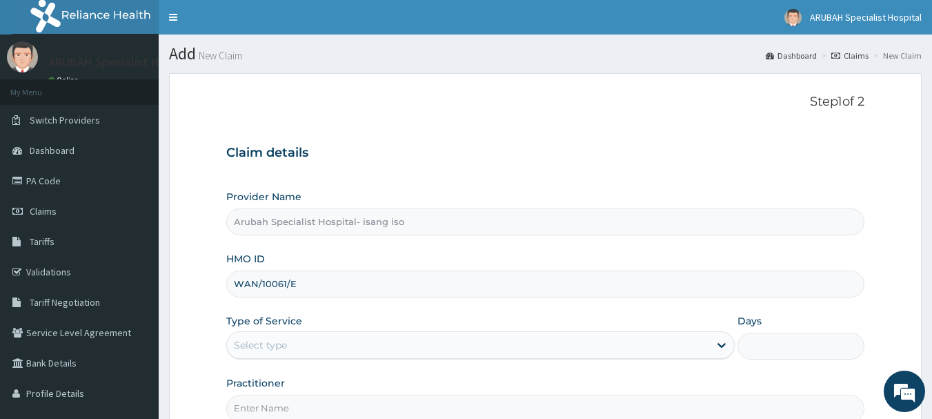
type input "WAN/10061/E"
click at [271, 343] on div "Select type" at bounding box center [260, 345] width 53 height 14
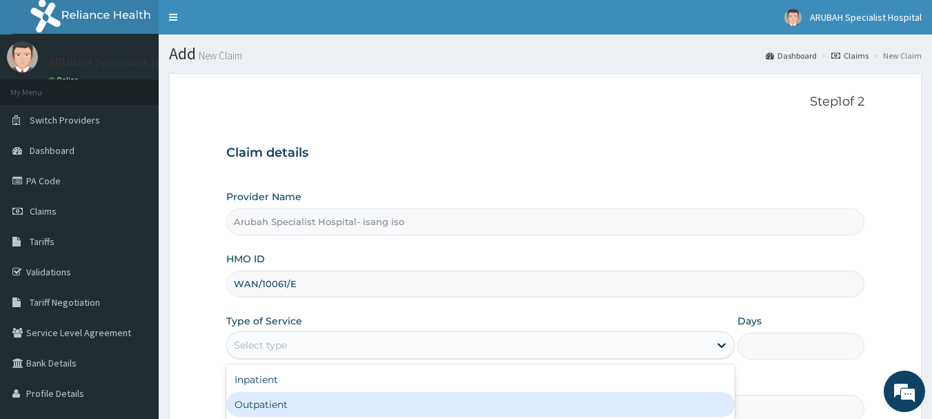
click at [263, 408] on div "Outpatient" at bounding box center [480, 404] width 508 height 25
type input "1"
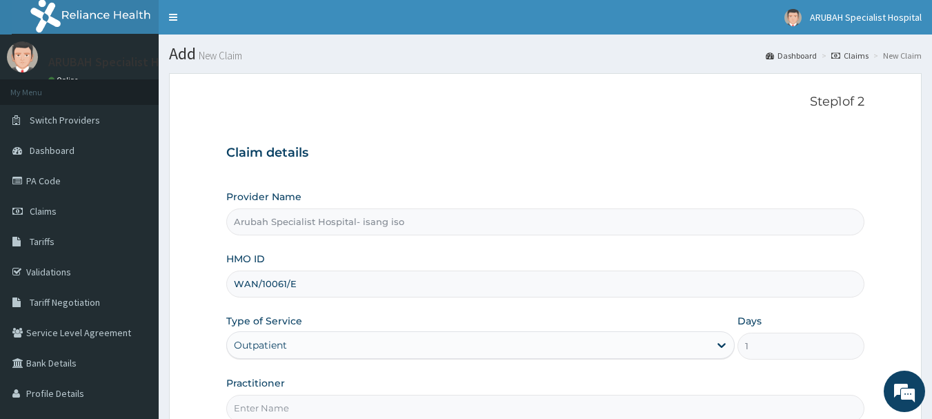
scroll to position [28, 0]
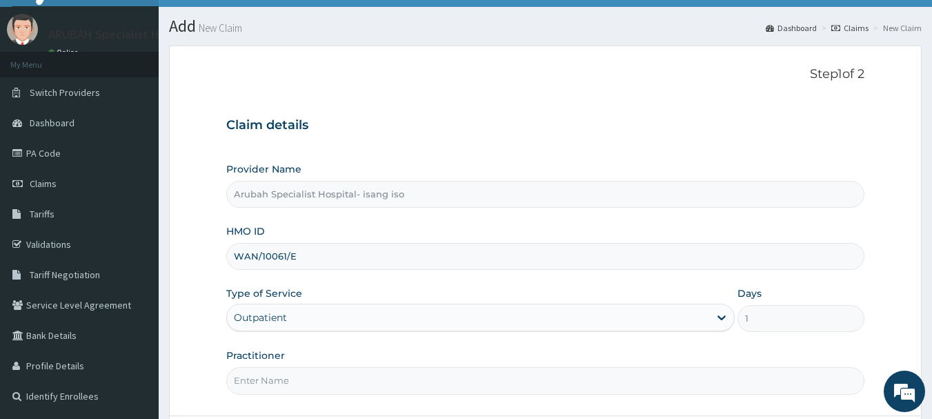
click at [314, 378] on input "Practitioner" at bounding box center [545, 380] width 639 height 27
type input "[PERSON_NAME] Ntamu"
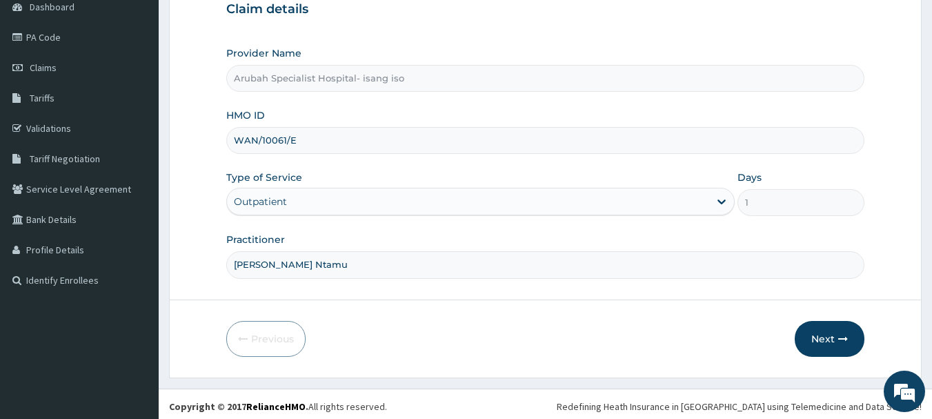
scroll to position [148, 0]
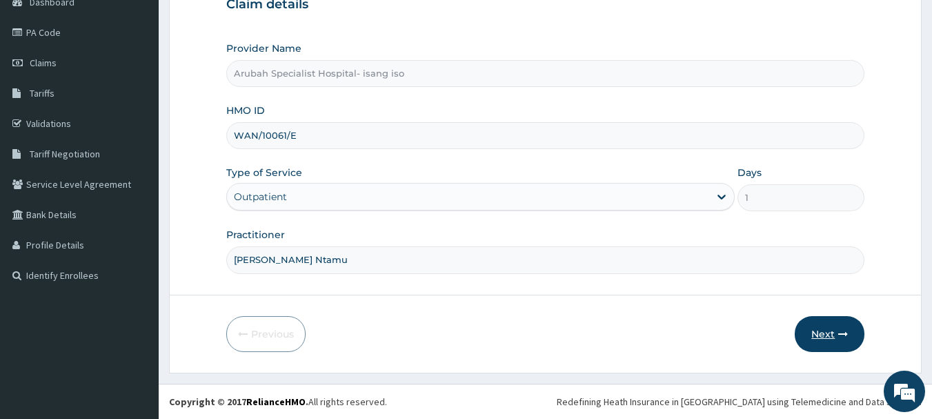
click at [819, 340] on button "Next" at bounding box center [829, 334] width 70 height 36
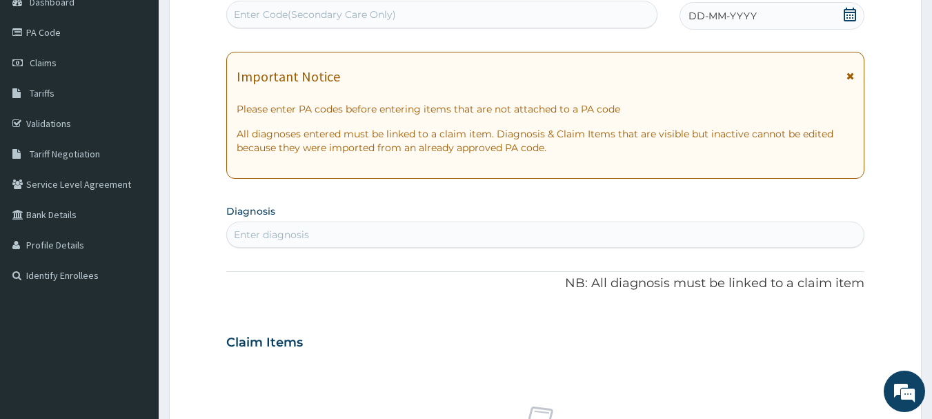
click at [410, 236] on div "Enter diagnosis" at bounding box center [545, 234] width 637 height 22
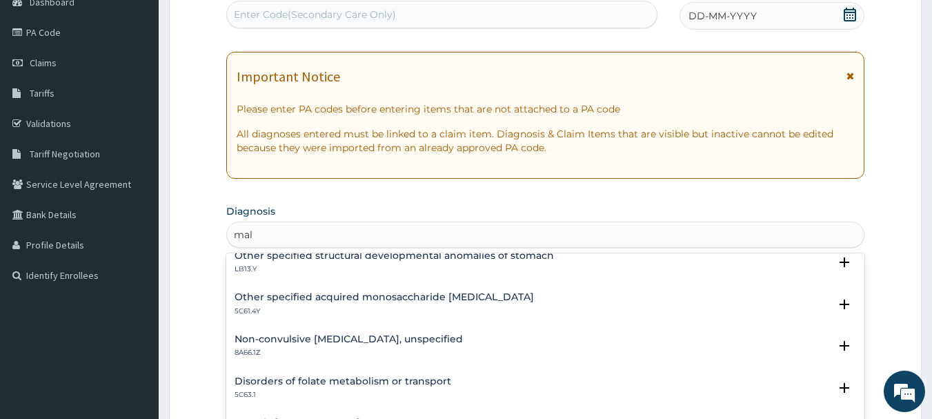
scroll to position [903, 0]
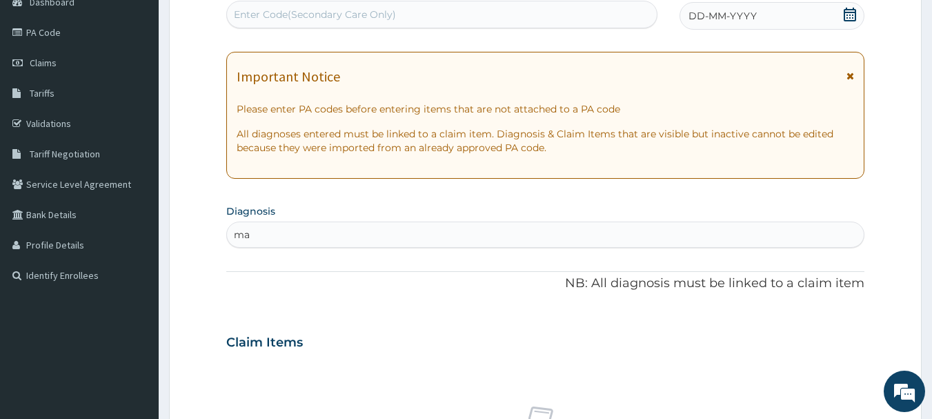
type input "m"
type input "r"
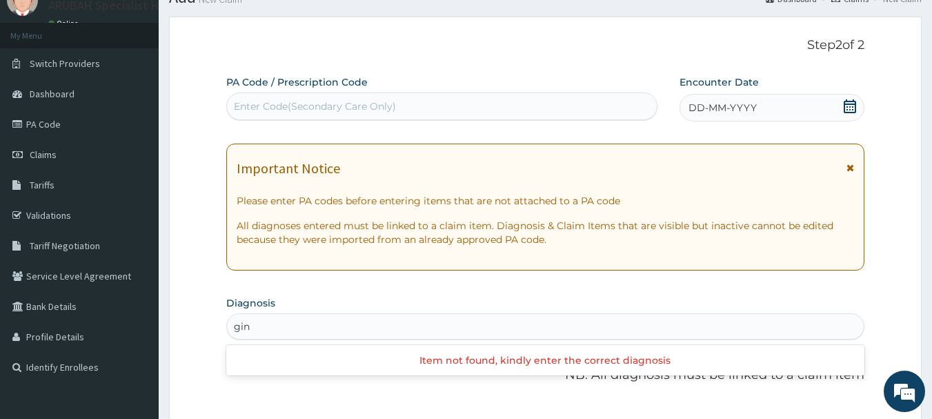
scroll to position [38, 0]
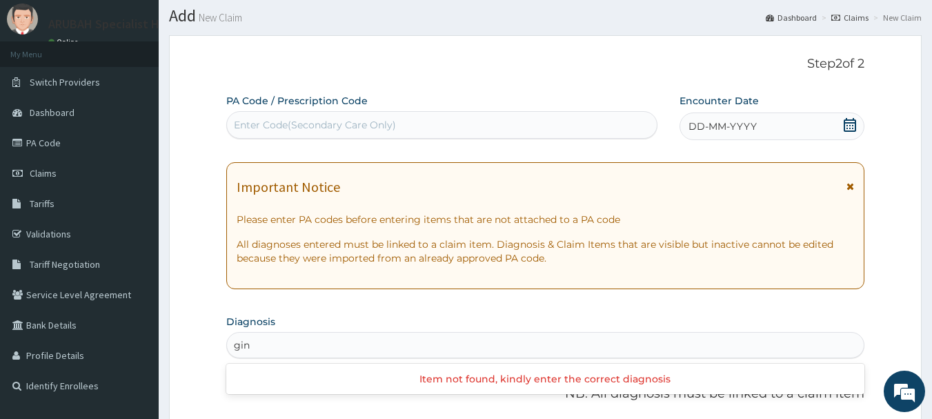
type input "gin"
